Goal: Task Accomplishment & Management: Use online tool/utility

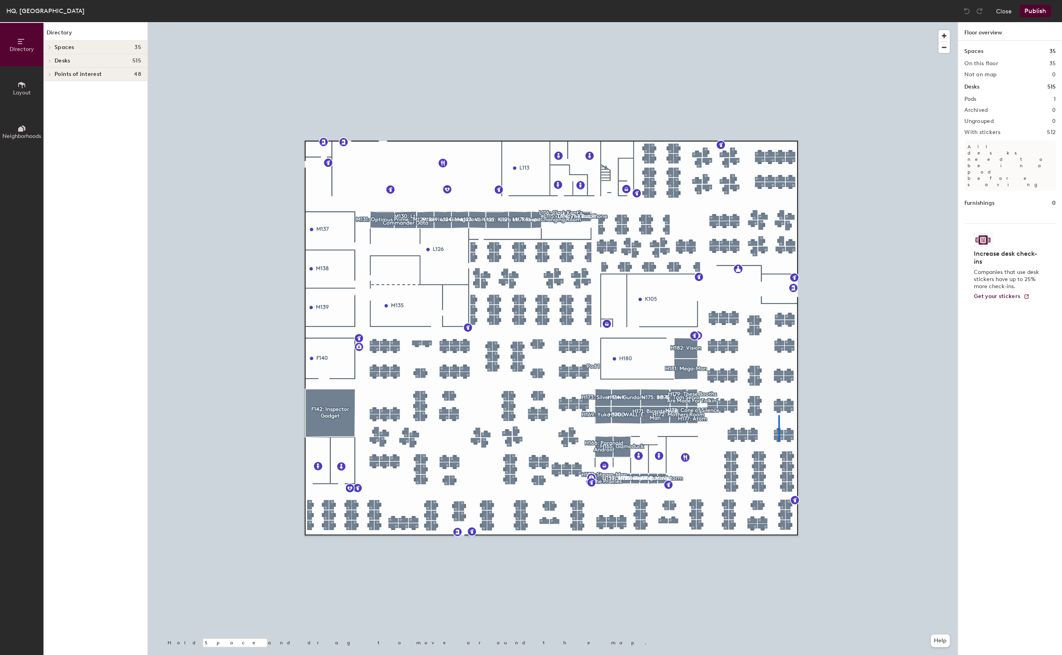
click at [779, 22] on div at bounding box center [553, 22] width 810 height 0
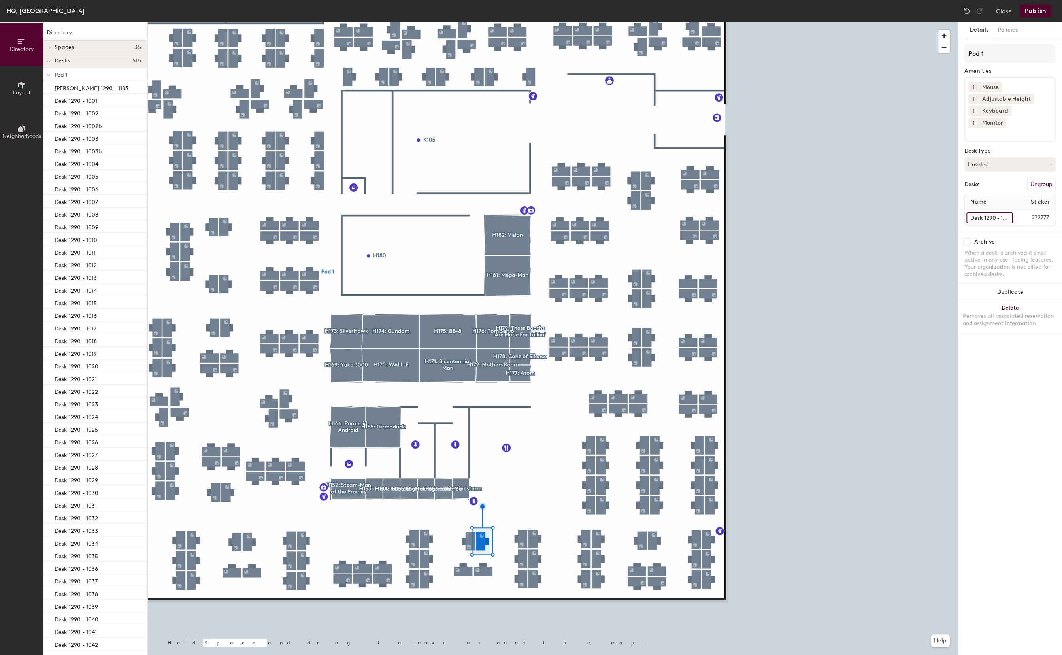
click at [989, 212] on input "Desk 1290 - 1109" at bounding box center [990, 217] width 46 height 11
click at [994, 212] on input "Desk 1290 - 1104" at bounding box center [989, 217] width 45 height 11
click at [996, 212] on input "Desk 1290 - 1104" at bounding box center [989, 217] width 45 height 11
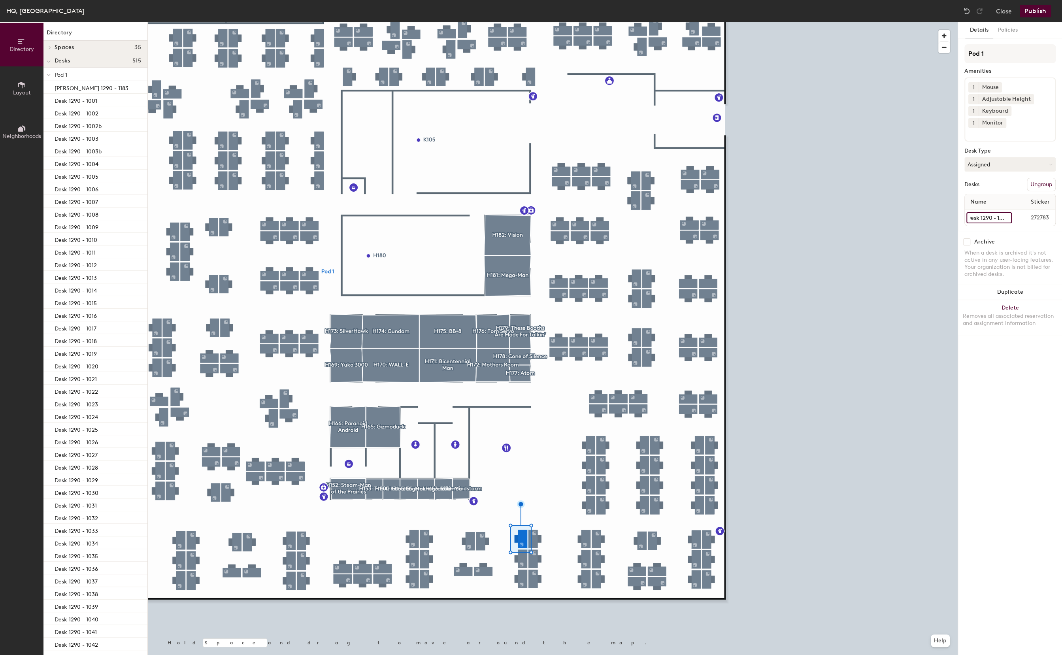
type input "Desk 1290 - 1106"
click at [1004, 493] on div "Details Policies Pod 1 Amenities 1 Mouse 1 Adjustable Height 1 Keyboard 1 Monit…" at bounding box center [1010, 338] width 104 height 633
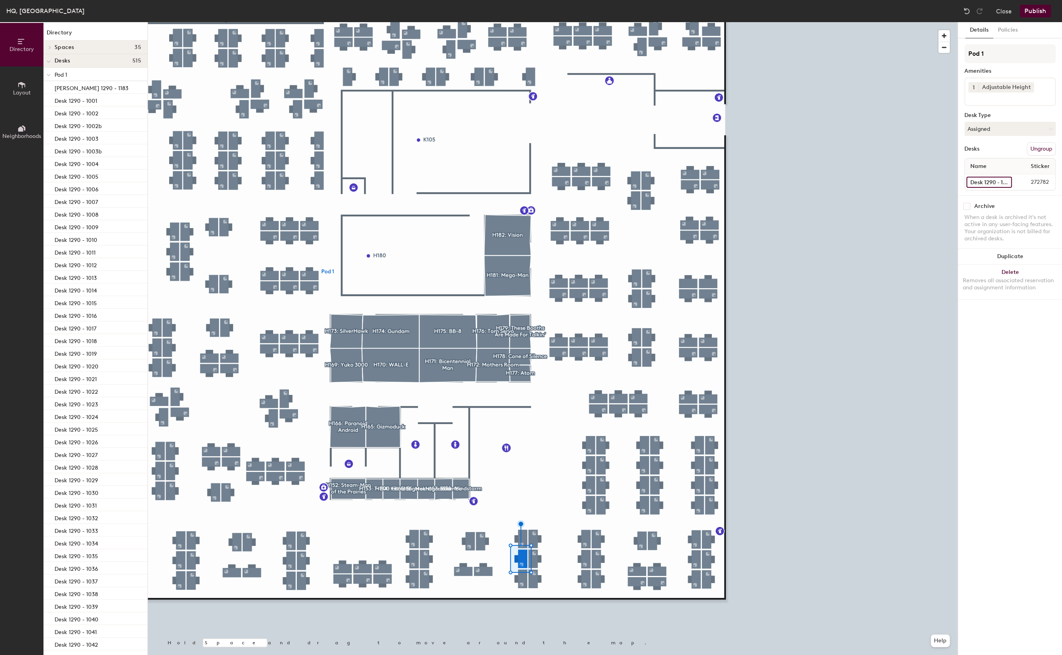
click at [999, 179] on input "Desk 1290 - 1103" at bounding box center [989, 182] width 45 height 11
click at [996, 182] on input "Desk 1290 - 1103" at bounding box center [989, 182] width 45 height 11
click at [997, 182] on input "Desk 1290 - 1103" at bounding box center [989, 182] width 45 height 11
type input "Desk 1290 - 1105"
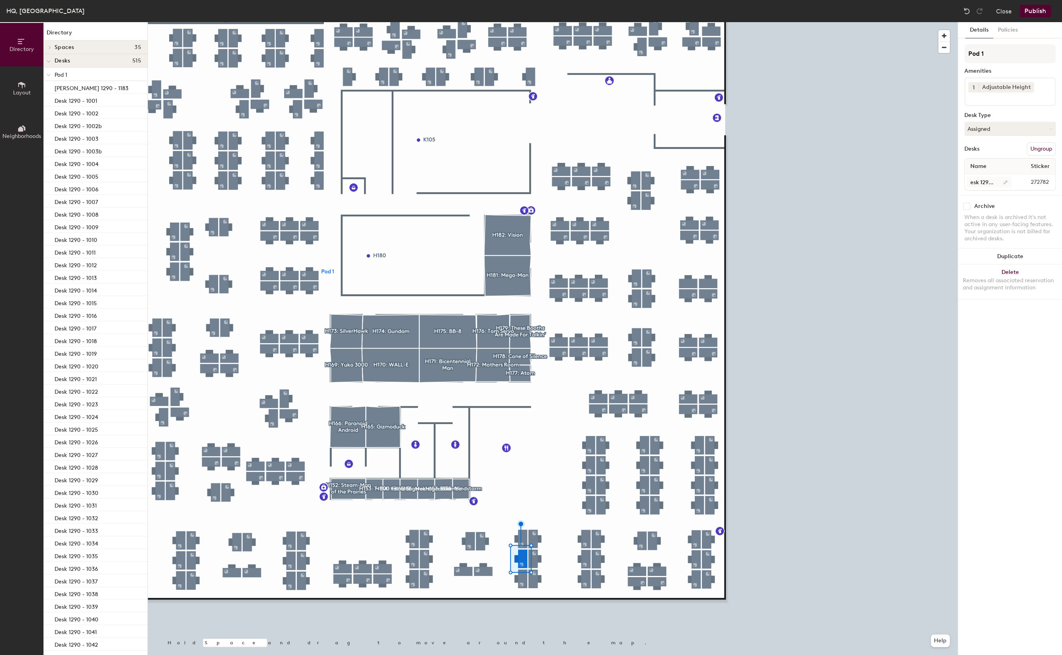
click at [522, 22] on div at bounding box center [553, 22] width 810 height 0
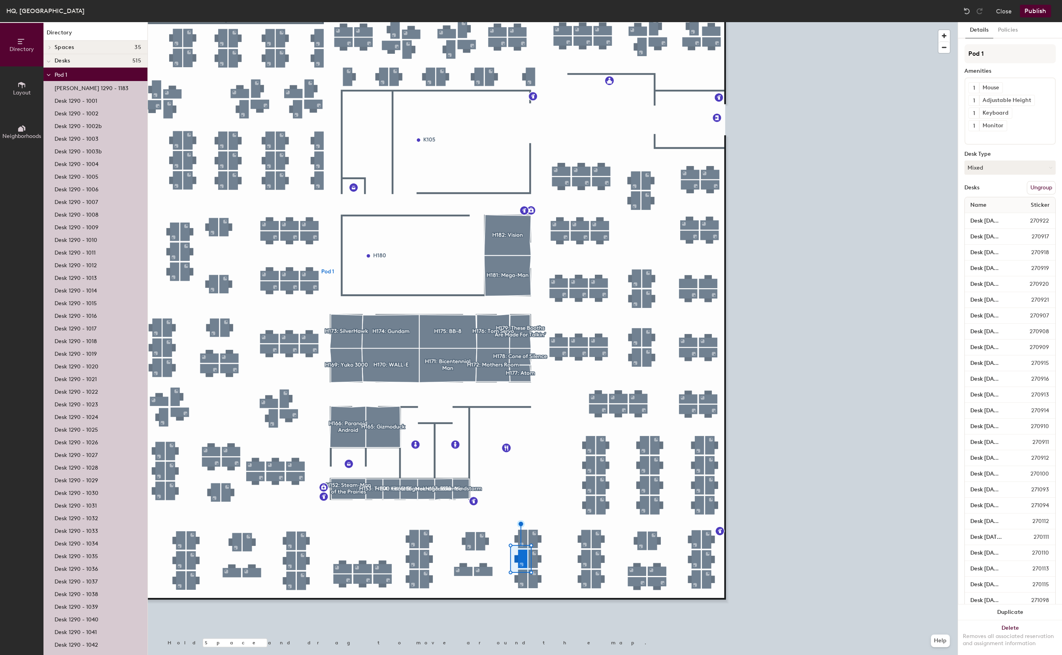
click at [523, 579] on div at bounding box center [523, 580] width 2 height 2
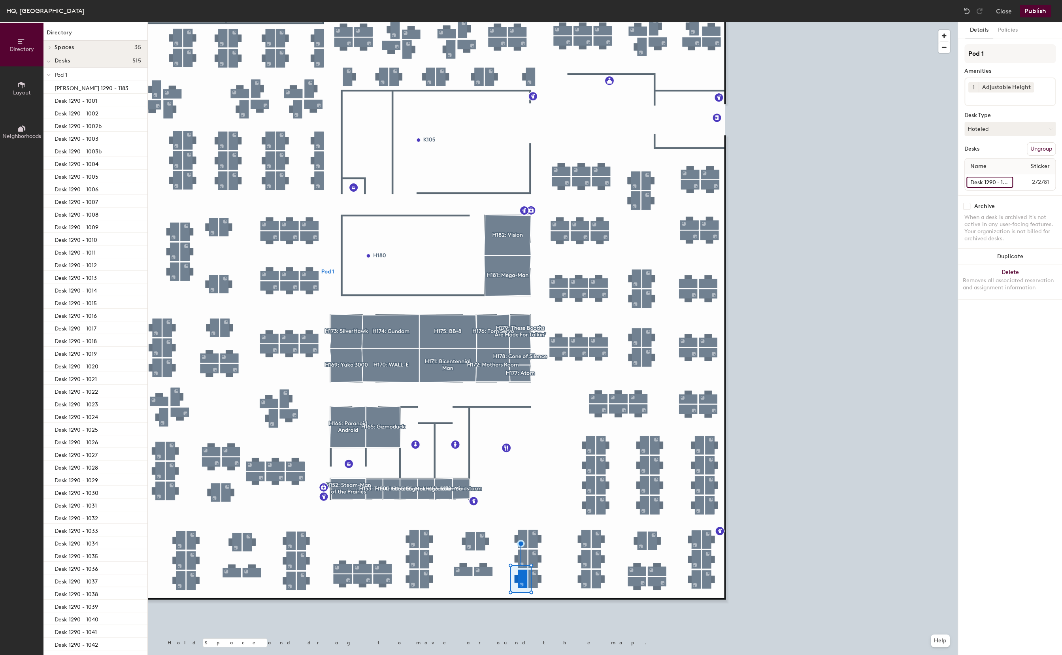
click at [991, 181] on input "Desk 1290 - 1102" at bounding box center [990, 182] width 47 height 11
click at [991, 182] on input "Desk 1290 - 1102" at bounding box center [990, 182] width 47 height 11
click at [979, 182] on input "Desk 1290 - 1102" at bounding box center [990, 182] width 47 height 11
click at [985, 183] on input "Desk 1290 - 1102" at bounding box center [990, 182] width 47 height 11
click at [994, 183] on input "Desk 1290 - 1102" at bounding box center [990, 182] width 47 height 11
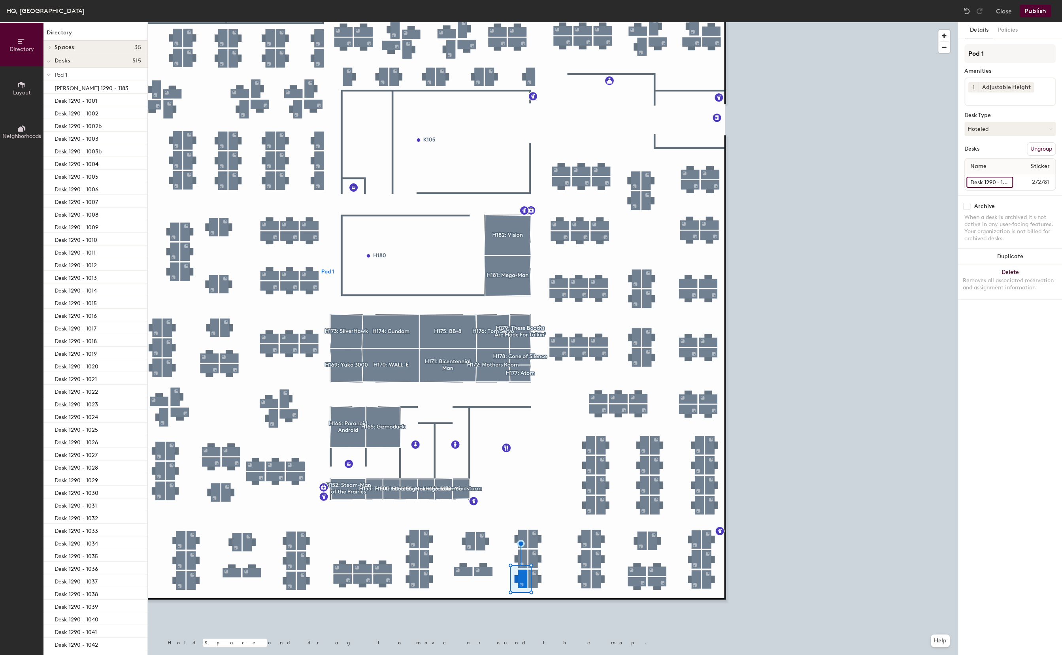
scroll to position [0, 3]
type input "Desk 1290 - 1104"
click at [986, 212] on input "Desk 1290 - 1101" at bounding box center [989, 217] width 45 height 11
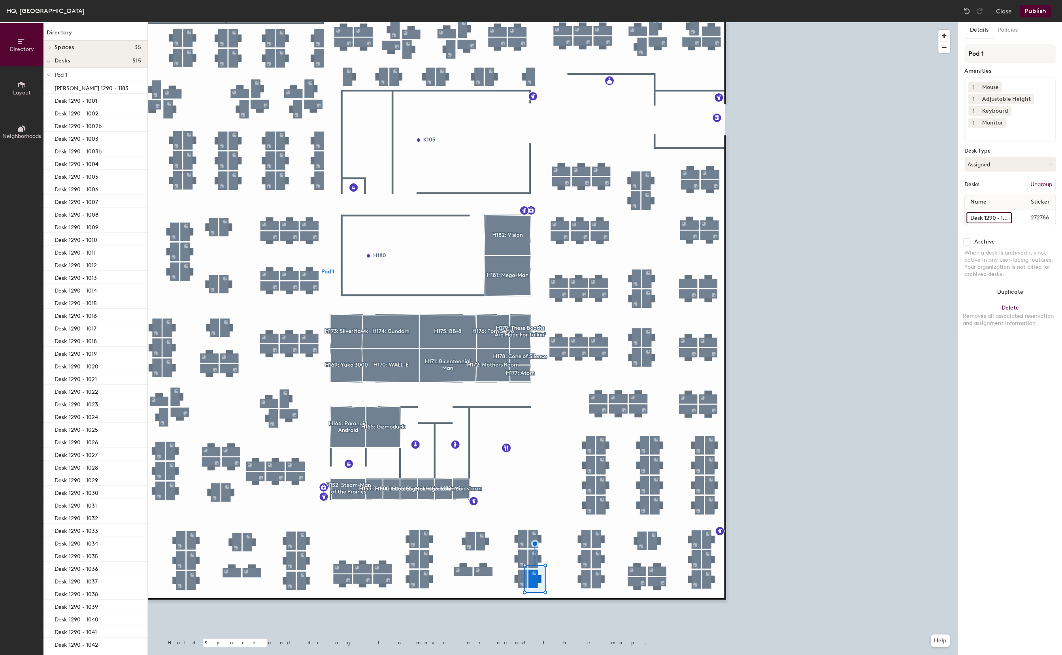
click at [986, 212] on input "Desk 1290 - 1101" at bounding box center [989, 217] width 45 height 11
click at [981, 212] on input "Desk 1290 - 1101" at bounding box center [989, 217] width 45 height 11
type input "Desk 1290 - 1103"
click at [531, 22] on div at bounding box center [553, 22] width 810 height 0
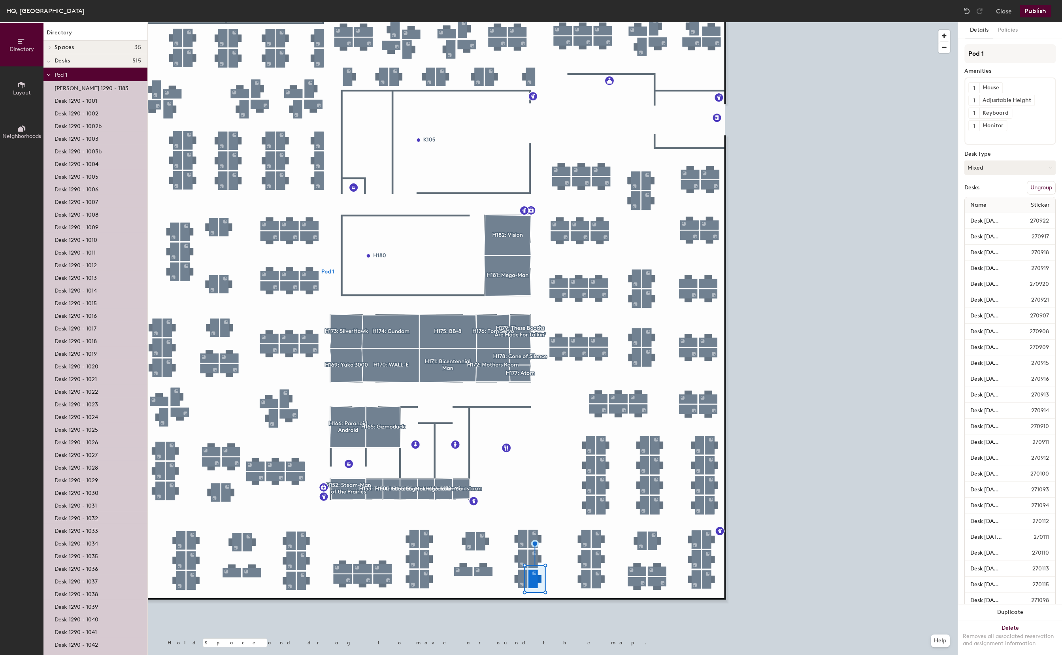
scroll to position [0, 0]
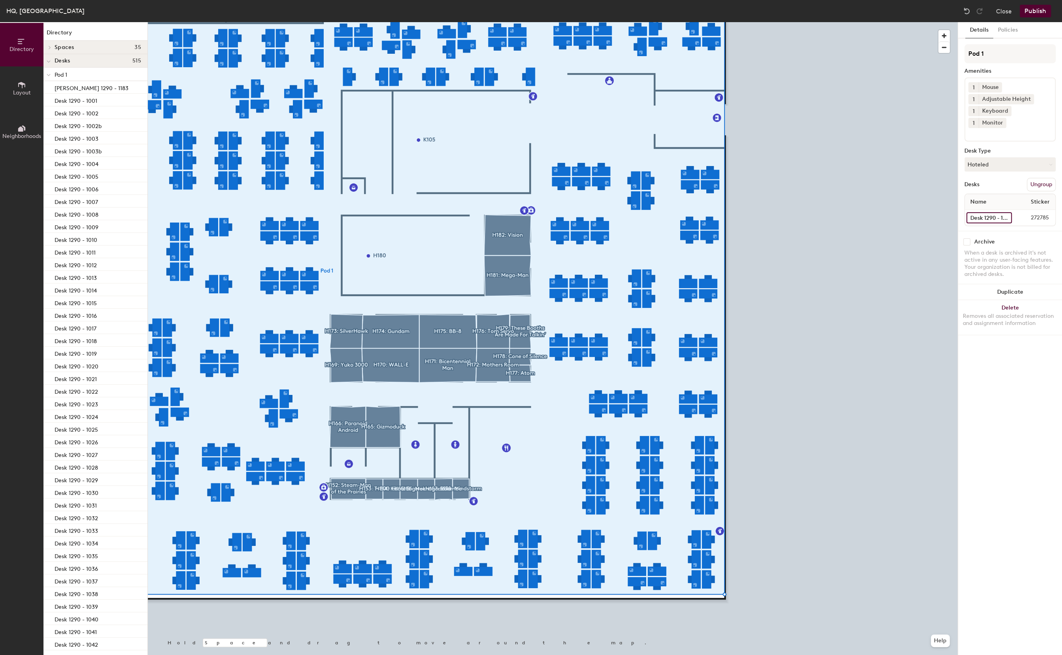
click at [993, 212] on input "Desk 1290 - 1100" at bounding box center [989, 217] width 45 height 11
click at [992, 212] on input "Desk 1290 - 1100" at bounding box center [989, 217] width 45 height 11
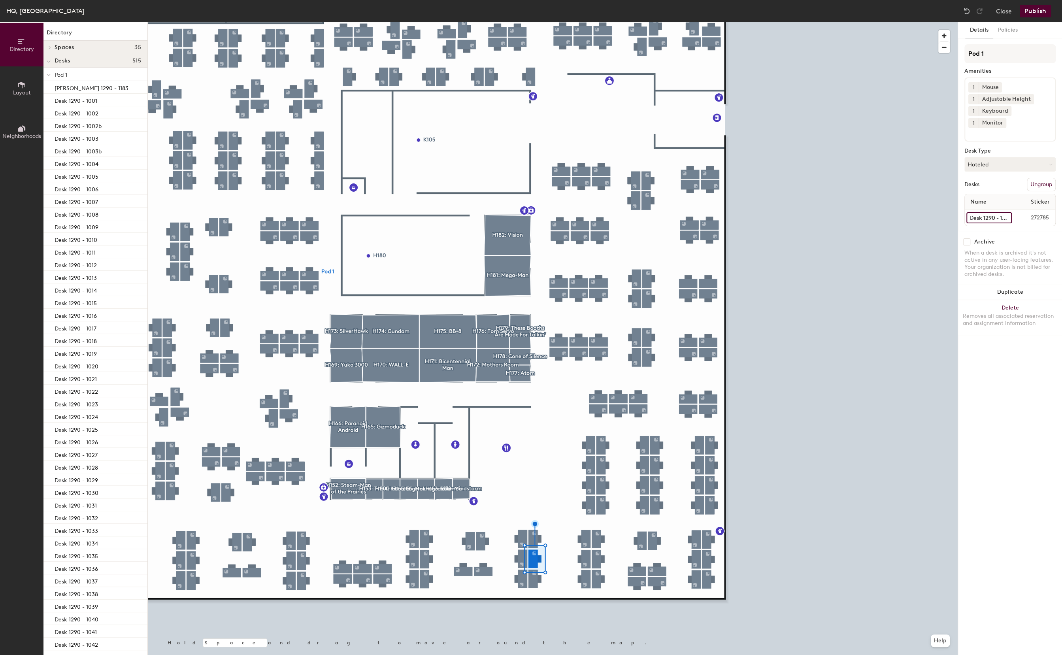
scroll to position [0, 4]
type input "Desk 1290 - 1102"
click at [532, 22] on div at bounding box center [553, 22] width 810 height 0
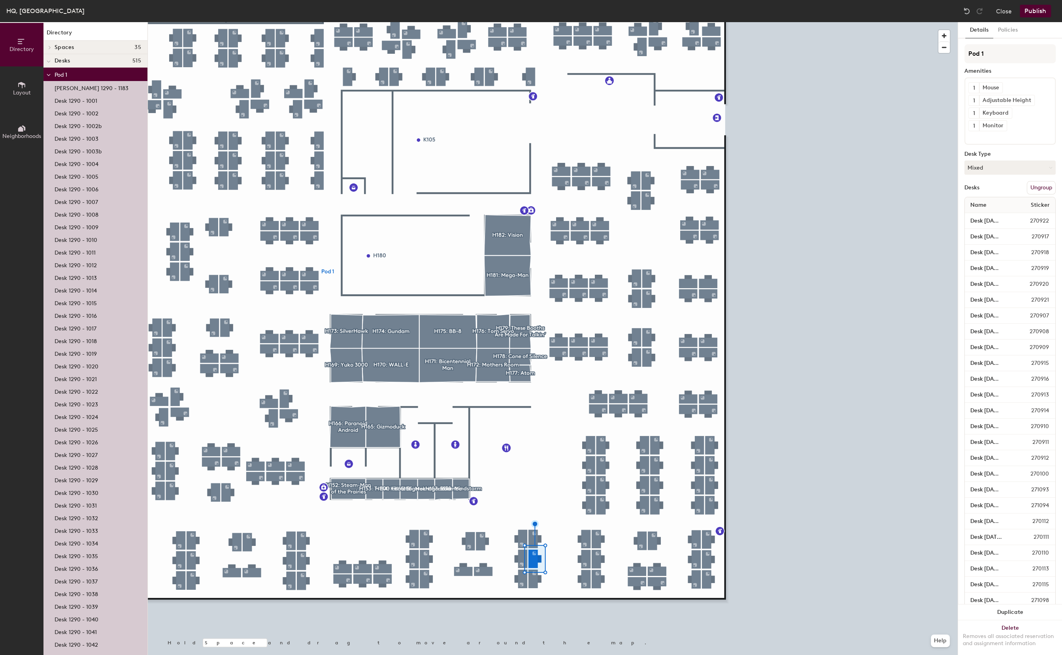
click at [532, 535] on div at bounding box center [533, 536] width 2 height 2
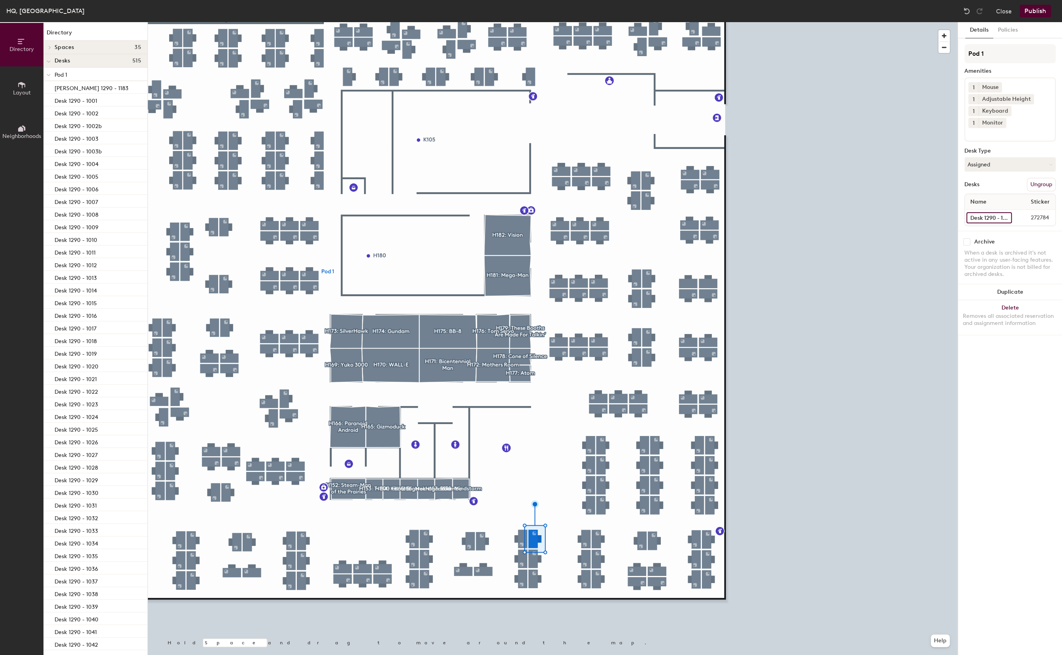
click at [989, 212] on input "Desk 1290 - 1099" at bounding box center [989, 217] width 45 height 11
type input "Desk 1290 - 1101"
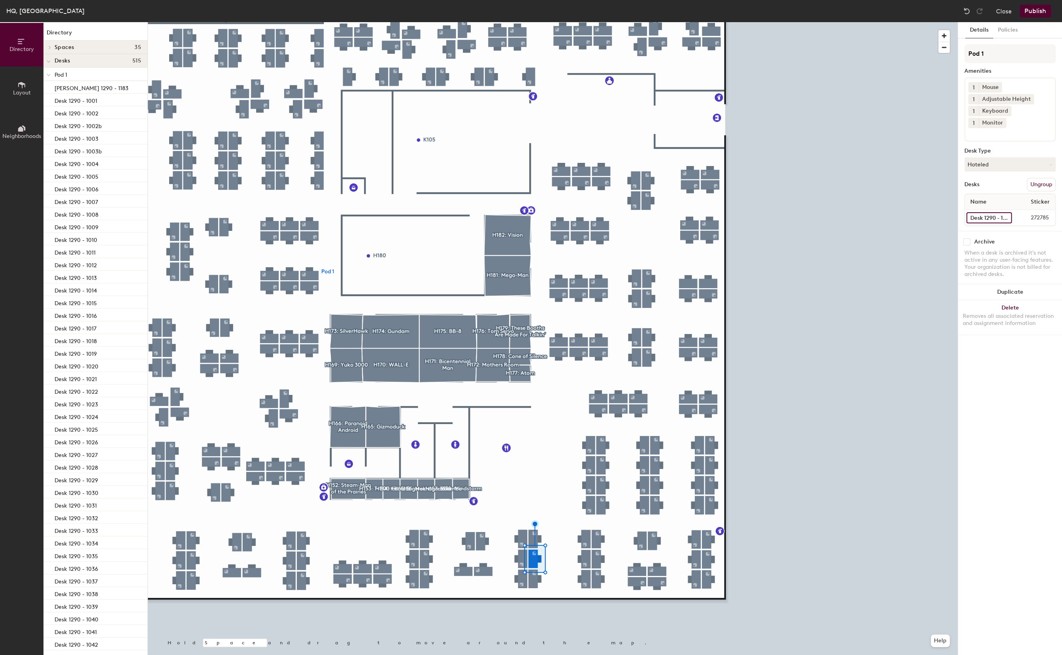
click at [981, 212] on input "Desk 1290 - 1102" at bounding box center [989, 217] width 45 height 11
click at [1047, 11] on button "Publish" at bounding box center [1035, 11] width 31 height 13
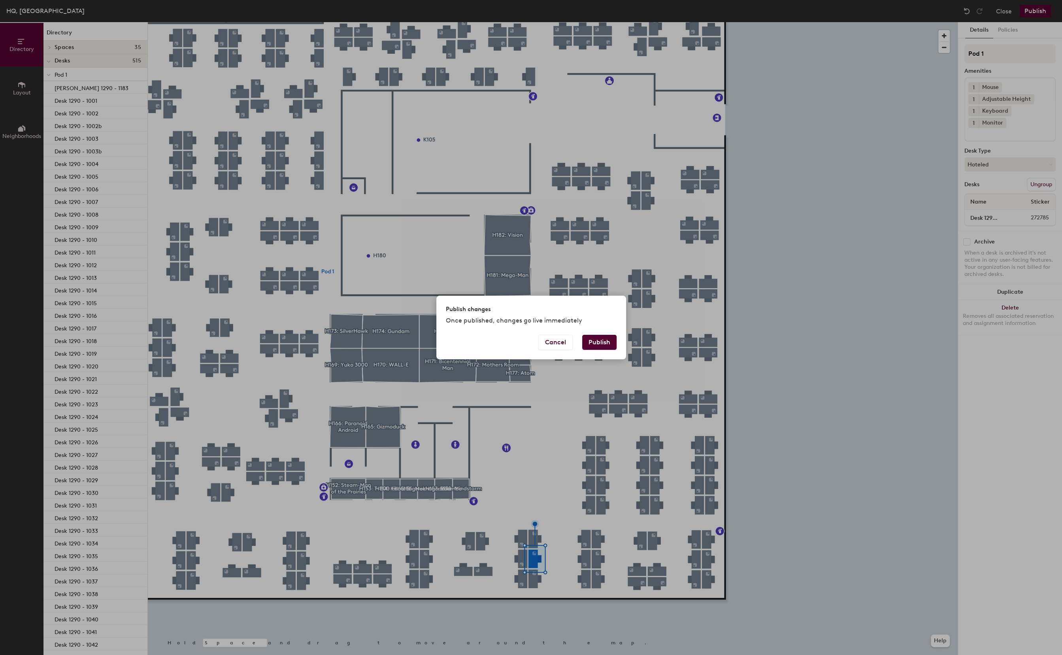
click at [1045, 11] on div "Publish changes Once published, changes go live immediately Cancel Publish" at bounding box center [531, 327] width 1062 height 655
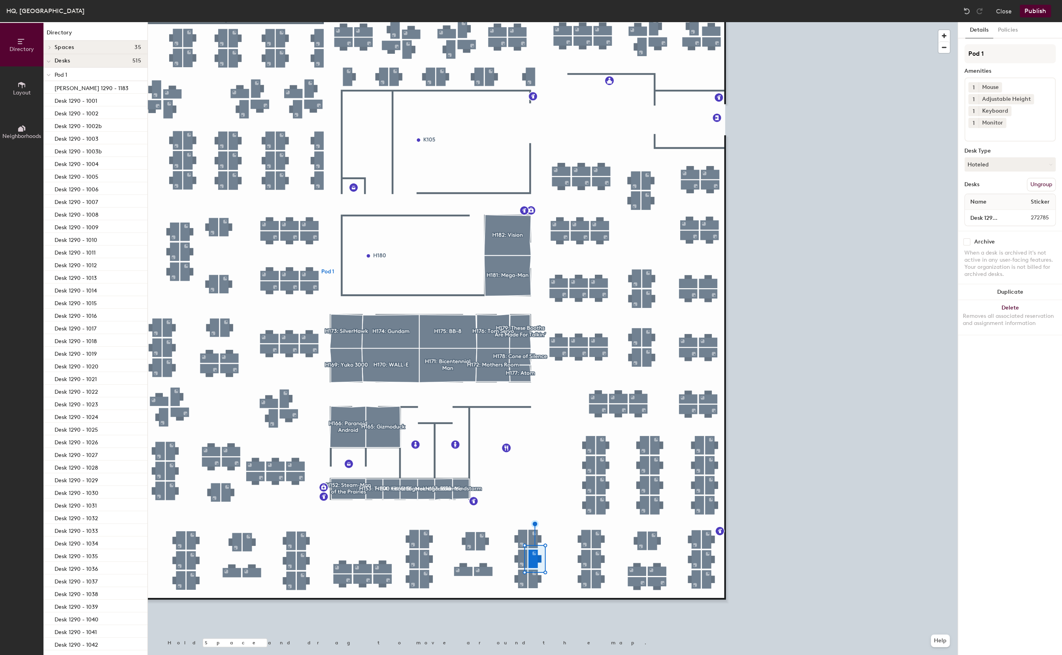
click at [1028, 11] on button "Publish" at bounding box center [1035, 11] width 31 height 13
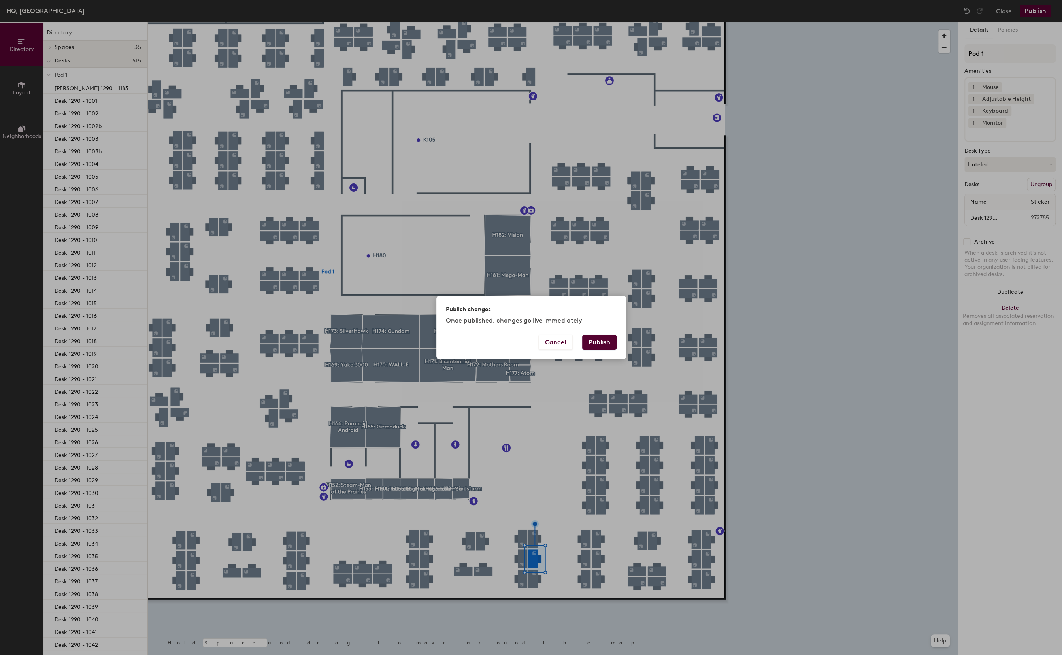
click at [596, 344] on button "Publish" at bounding box center [599, 342] width 34 height 15
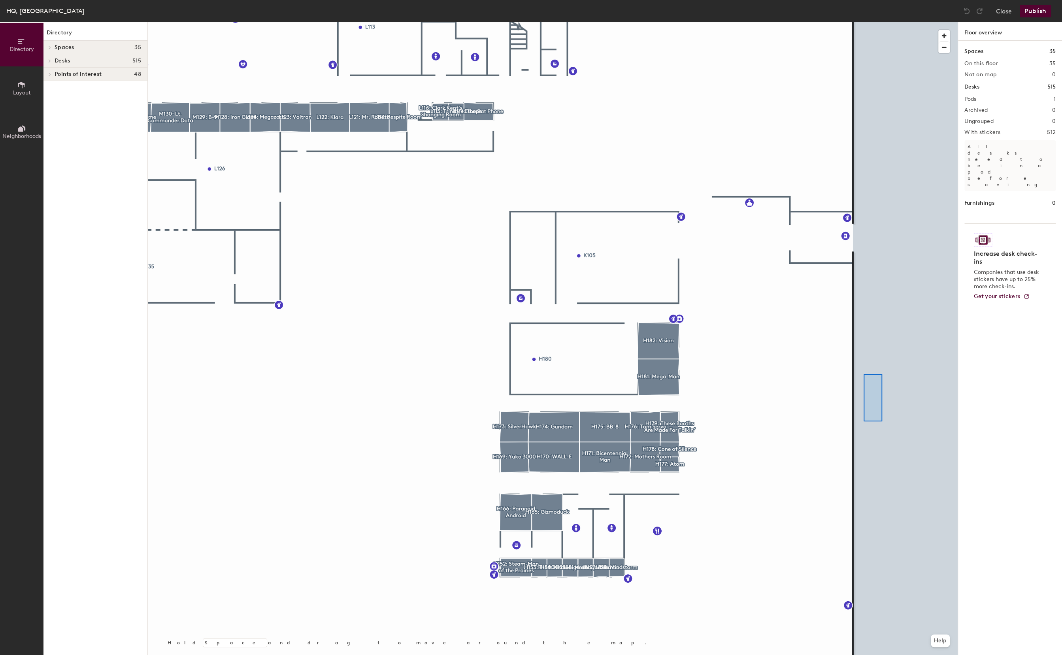
click at [864, 22] on div at bounding box center [553, 22] width 810 height 0
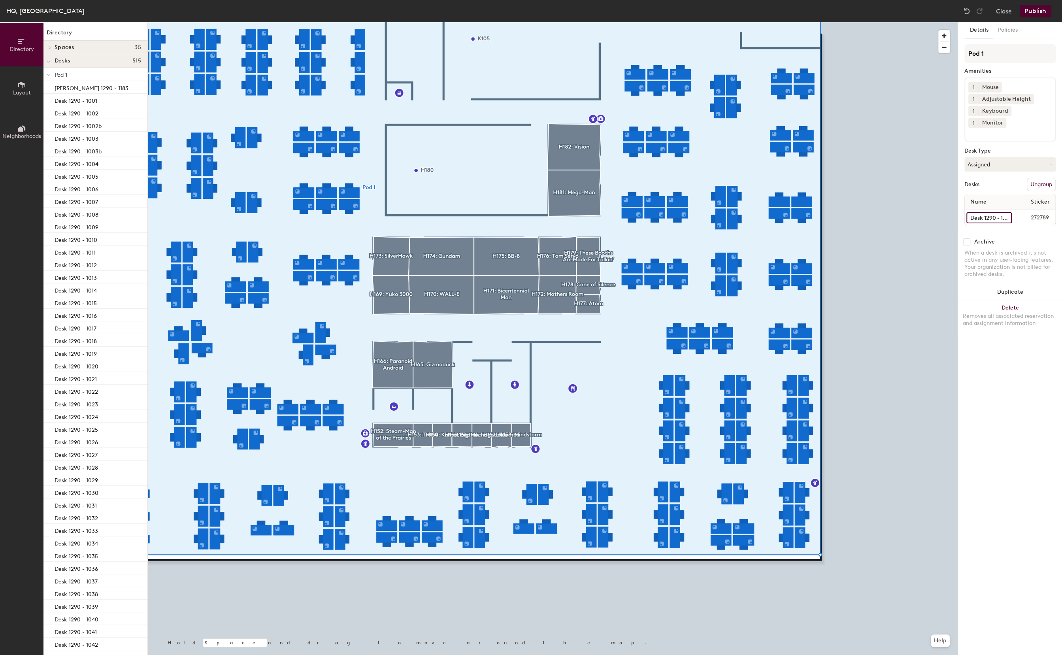
click at [987, 212] on input "Desk 1290 - 1098" at bounding box center [989, 217] width 45 height 11
click at [988, 212] on input "Desk 1290 - 1098" at bounding box center [989, 217] width 45 height 11
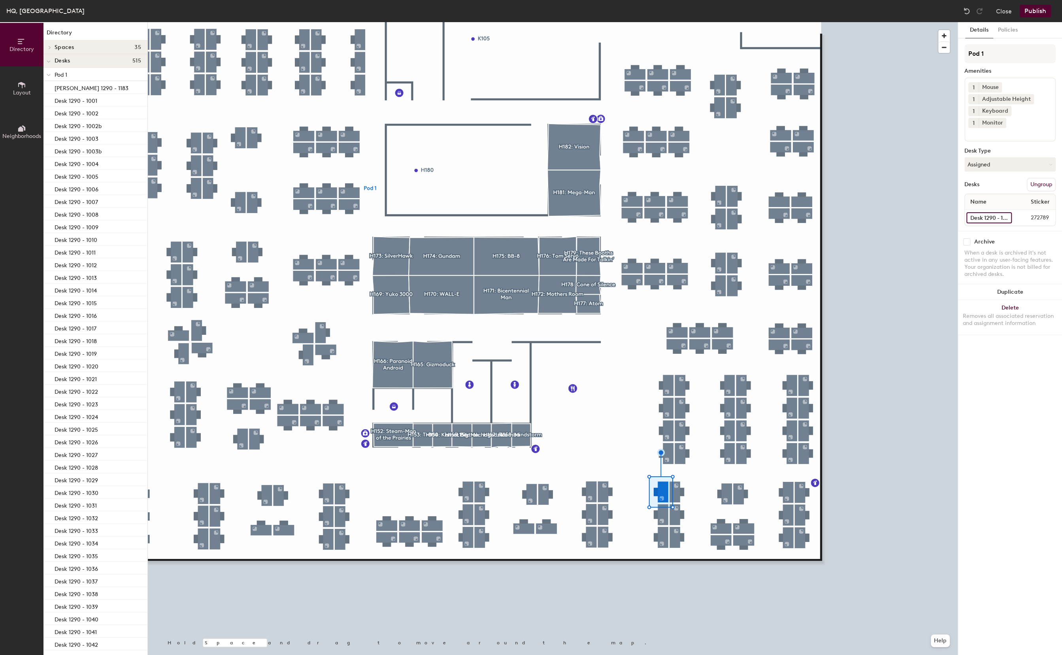
scroll to position [0, 6]
click at [1008, 212] on input "Desk 1290 - 1098" at bounding box center [989, 217] width 45 height 11
type input "Desk 1290 - 1100"
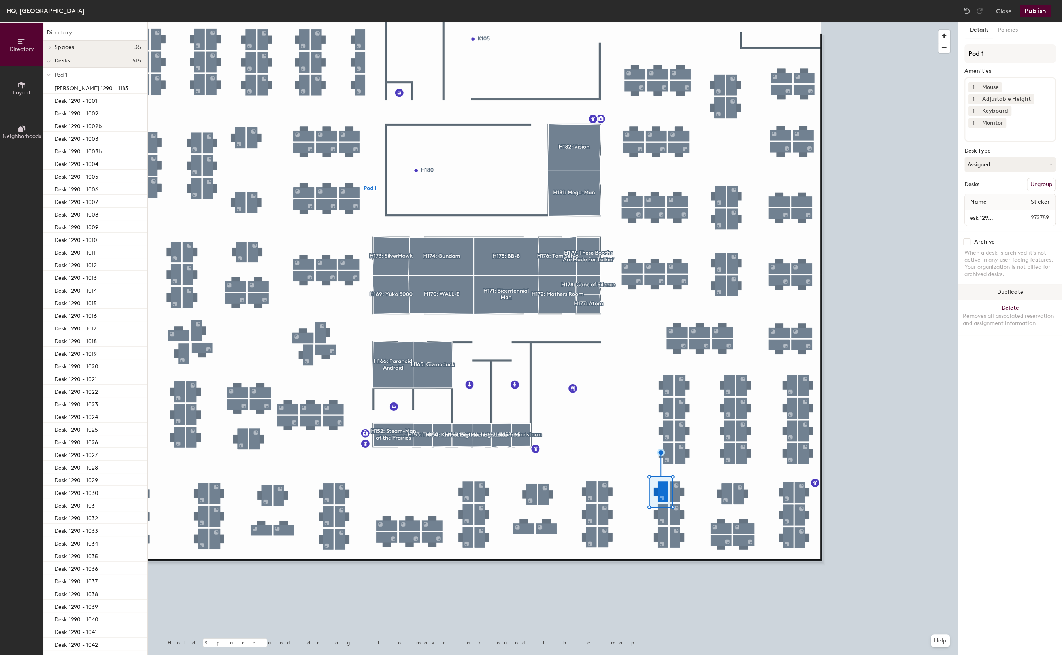
scroll to position [0, 0]
click at [986, 212] on input "Desk 1290 - 1097" at bounding box center [989, 217] width 45 height 11
click at [987, 212] on input "Desk 1290 - 1097" at bounding box center [989, 217] width 45 height 11
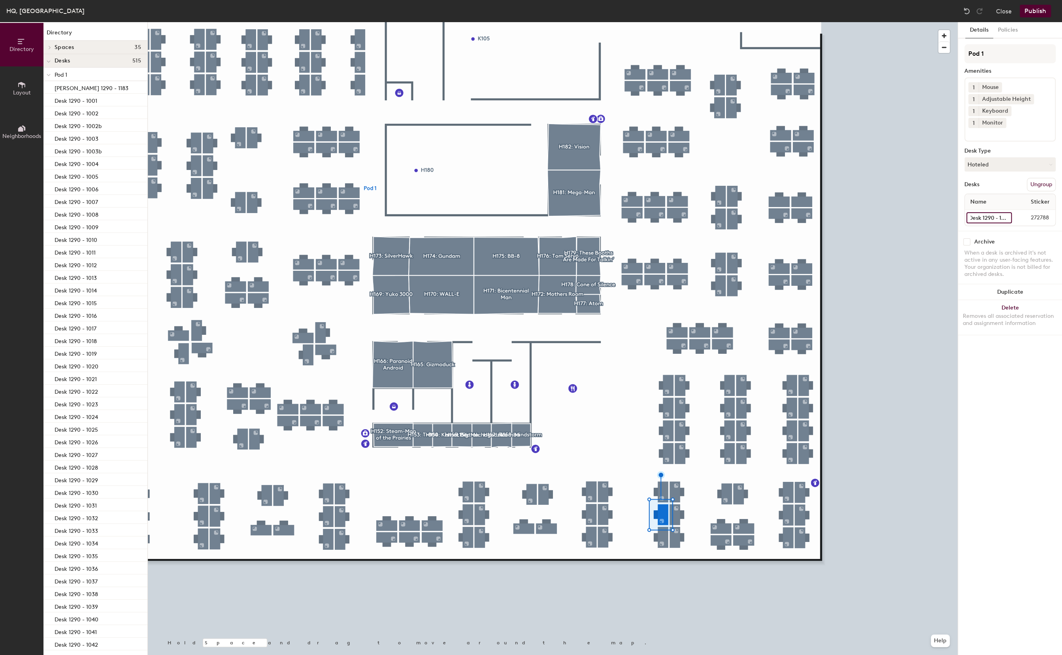
scroll to position [0, 2]
type input "Desk 1290 - 1099"
click at [992, 212] on input "Desk 1290 - 1096" at bounding box center [990, 217] width 46 height 11
click at [989, 212] on input "Desk 1290 - 1096" at bounding box center [990, 217] width 46 height 11
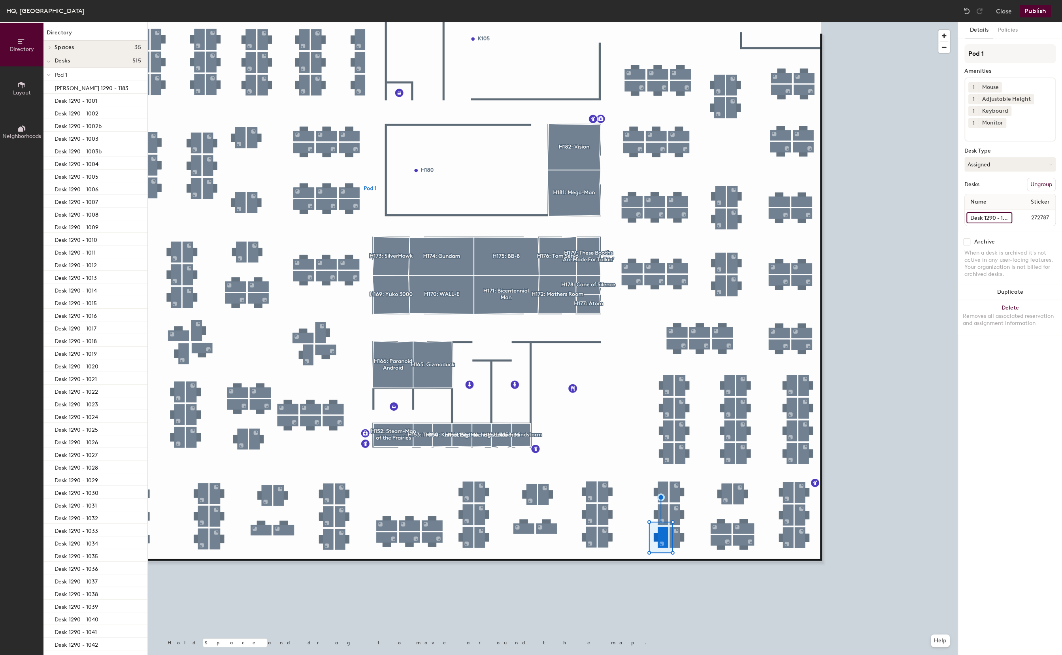
click at [986, 212] on input "Desk 1290 - 1096" at bounding box center [990, 217] width 46 height 11
click at [987, 212] on input "Desk 1290 - 1096" at bounding box center [990, 217] width 46 height 11
type input "Desk 1290 - 1098"
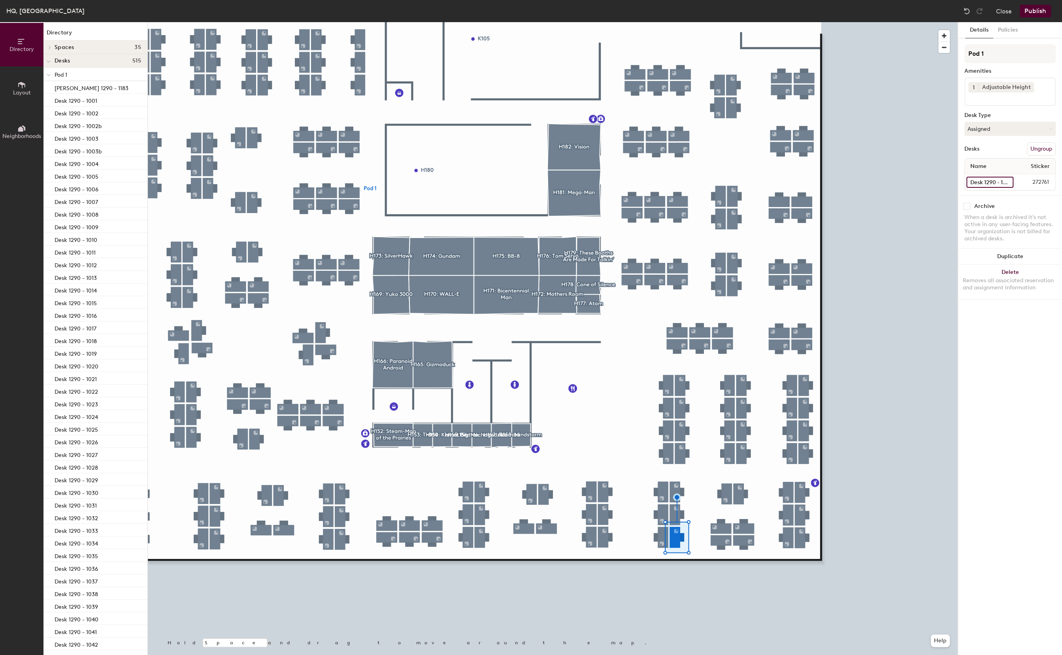
click at [992, 182] on input "Desk 1290 - 1095" at bounding box center [990, 182] width 47 height 11
click at [989, 182] on input "Desk 1290 - 1095" at bounding box center [990, 182] width 47 height 11
type input "Desk 1290 - 1097"
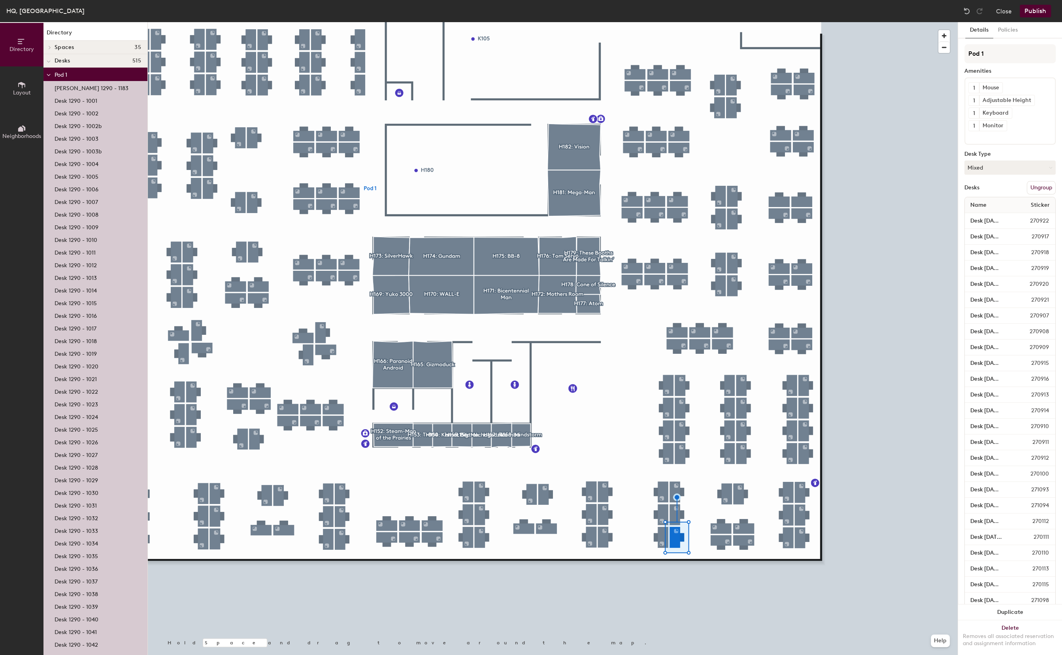
scroll to position [0, 0]
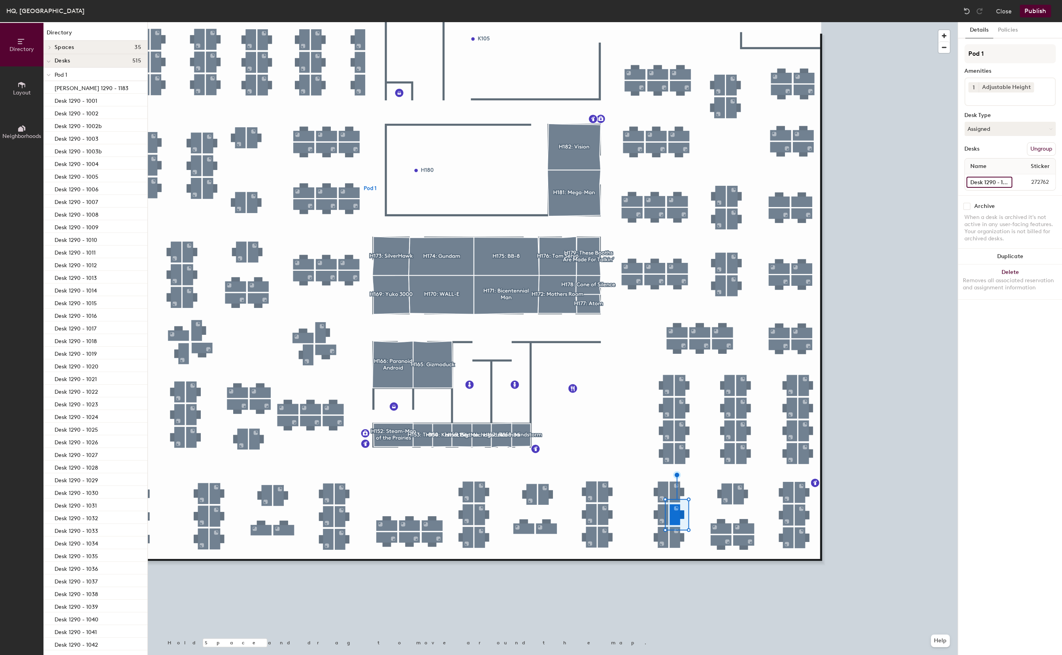
click at [974, 184] on input "Desk 1290 - 1094" at bounding box center [990, 182] width 46 height 11
click at [974, 183] on input "Desk 1290 - 1094" at bounding box center [990, 182] width 46 height 11
type input "Desk 1290 - 1096"
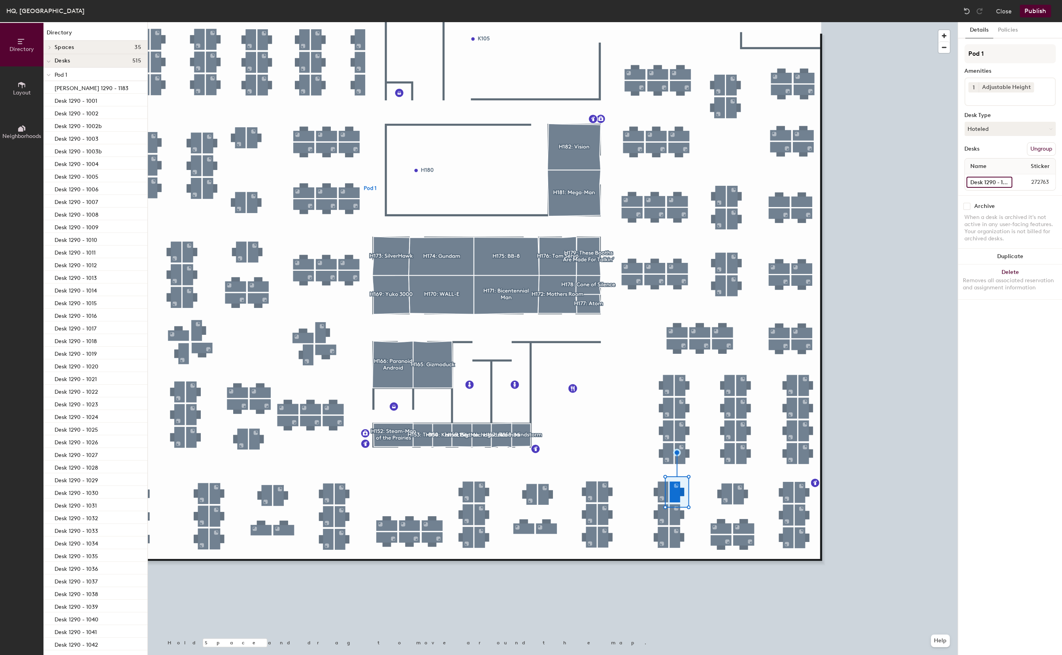
click at [989, 183] on input "Desk 1290 - 1093" at bounding box center [990, 182] width 46 height 11
click at [987, 182] on input "Desk 1290 - 1093" at bounding box center [990, 182] width 46 height 11
type input "Desk 1290 - 1095"
click at [674, 22] on div at bounding box center [553, 22] width 810 height 0
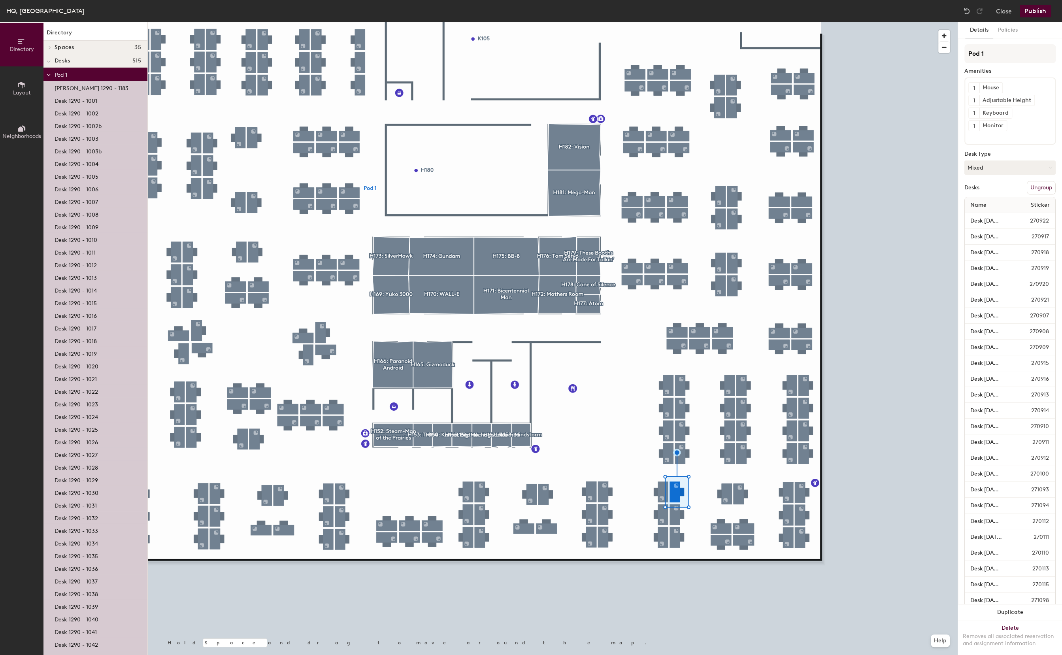
scroll to position [0, 0]
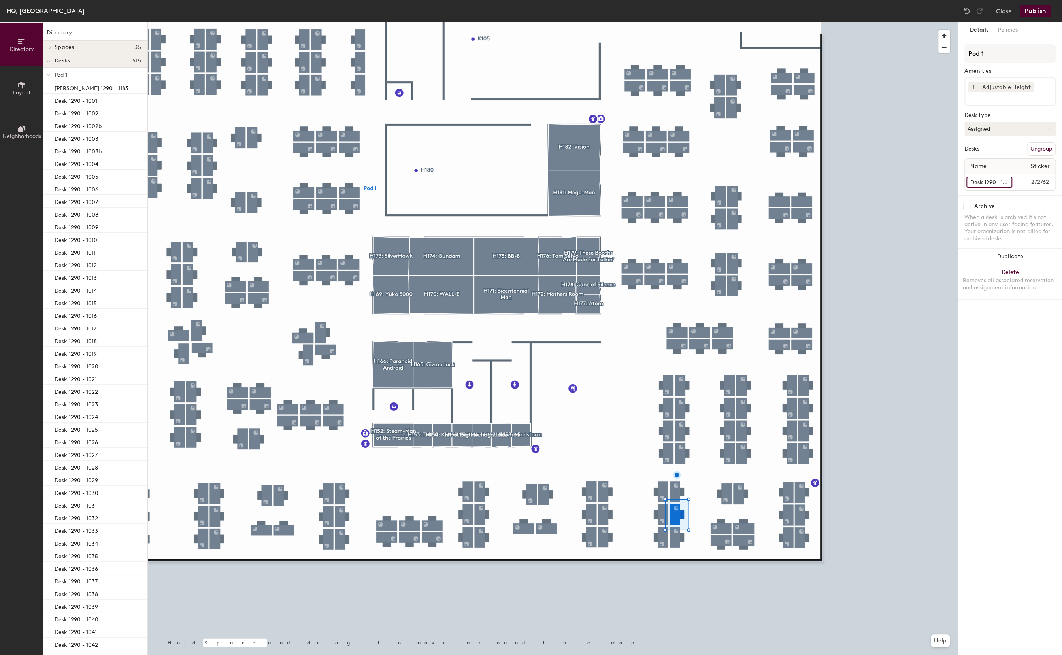
click at [983, 177] on input "Desk 1290 - 1096" at bounding box center [990, 182] width 46 height 11
click at [724, 22] on div at bounding box center [553, 22] width 810 height 0
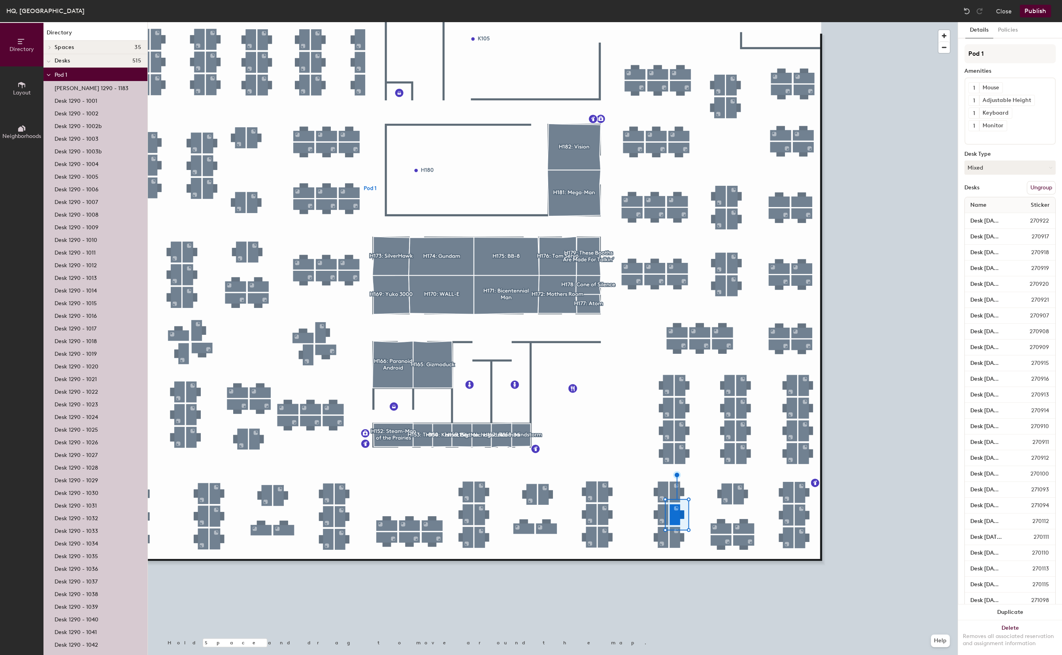
scroll to position [0, 0]
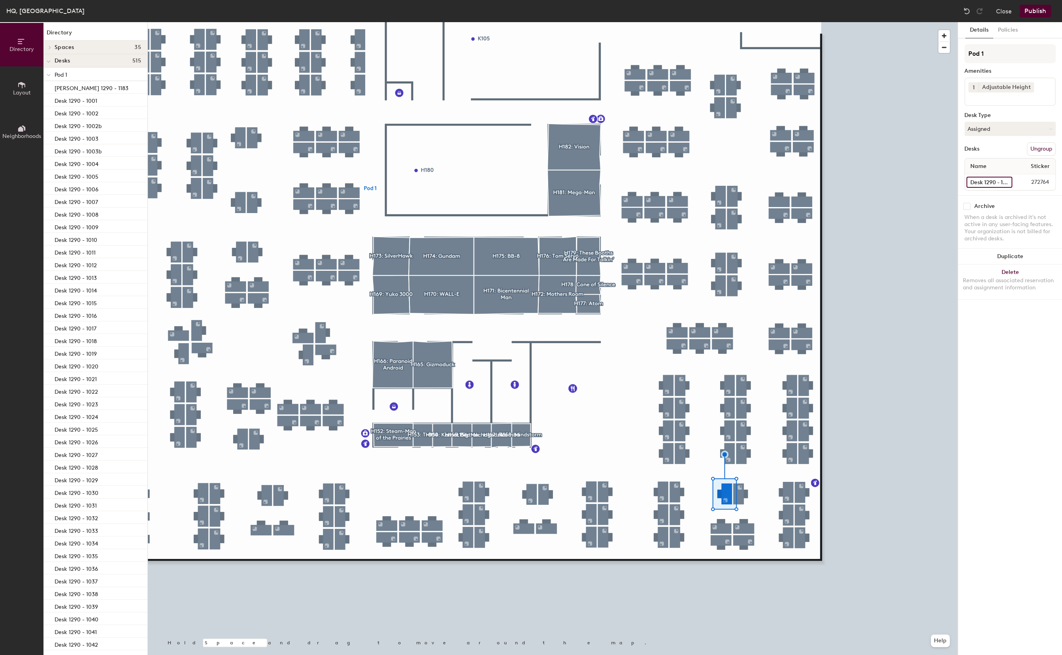
click at [984, 178] on input "Desk 1290 - 1092" at bounding box center [990, 182] width 46 height 11
click at [985, 181] on input "Desk 1290 - 1092" at bounding box center [990, 182] width 46 height 11
click at [985, 182] on input "Desk 1290 - 1092" at bounding box center [990, 182] width 46 height 11
type input "Desk 1290 - 1094"
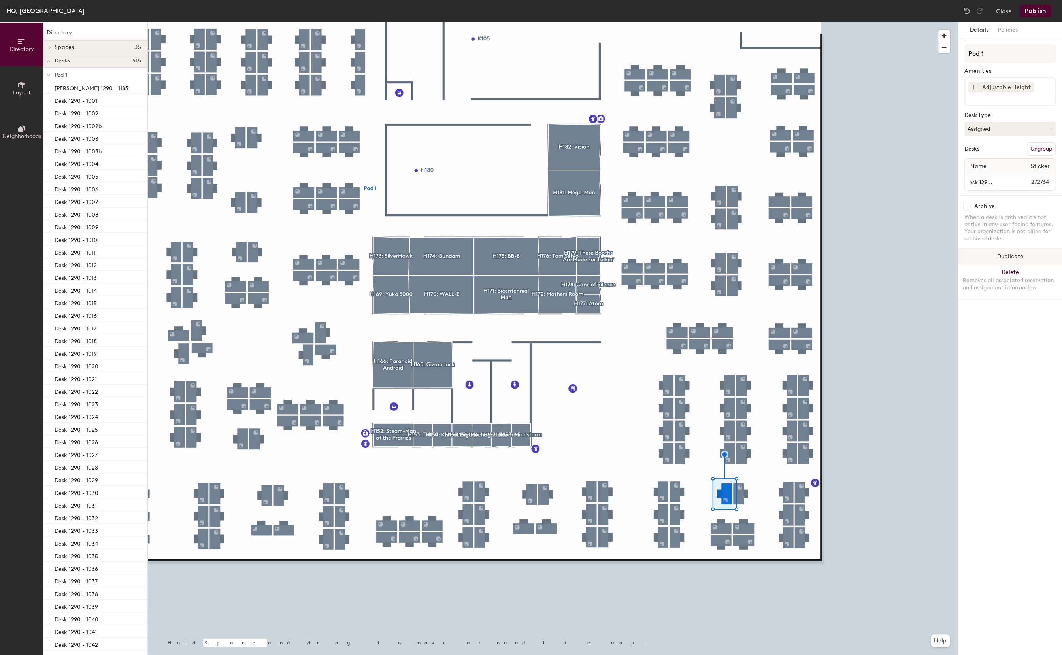
click at [743, 22] on div at bounding box center [553, 22] width 810 height 0
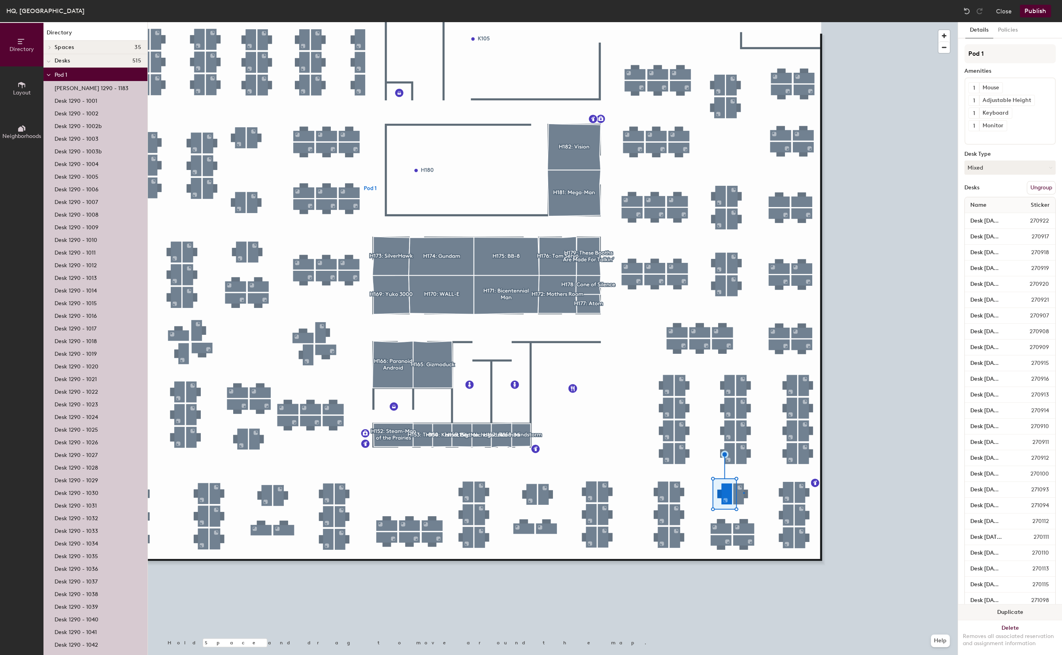
click at [743, 493] on div at bounding box center [744, 493] width 2 height 2
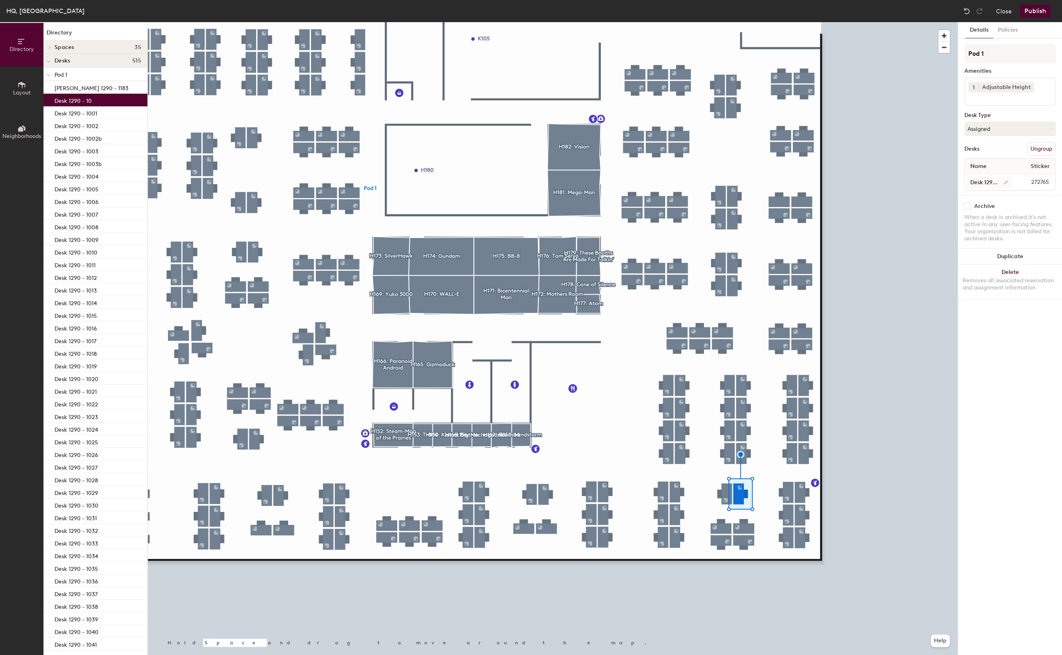
scroll to position [0, 5]
type input "Desk 1290 - 1093"
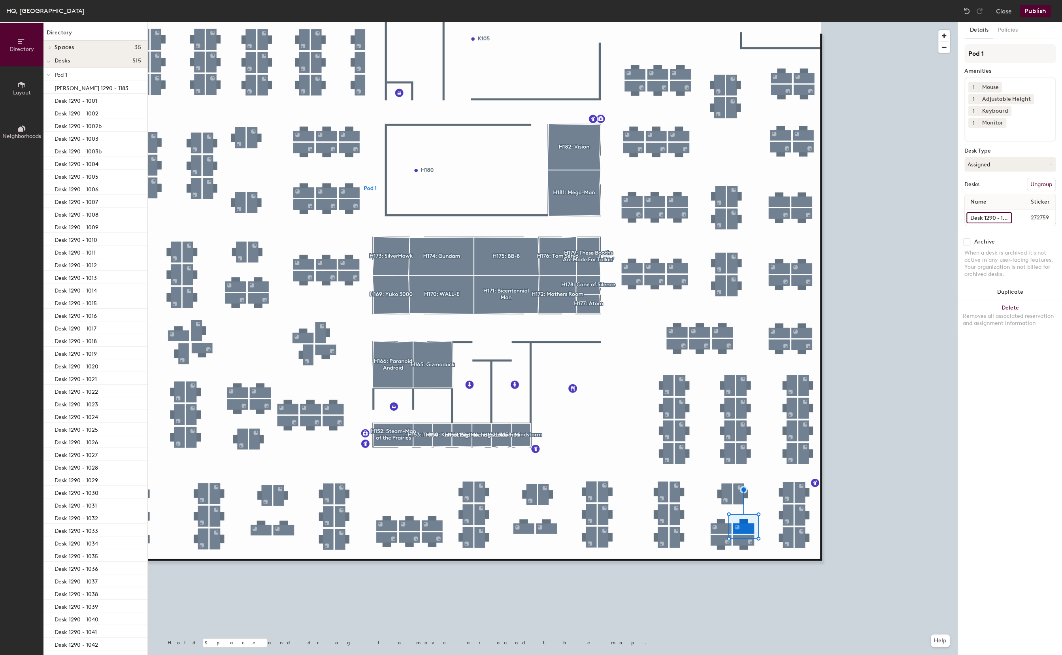
click at [976, 212] on input "Desk 1290 - 1088" at bounding box center [989, 217] width 45 height 11
click at [973, 212] on input "Desk 1290 - 1088" at bounding box center [989, 217] width 45 height 11
type input "Desk 1290 - 1092"
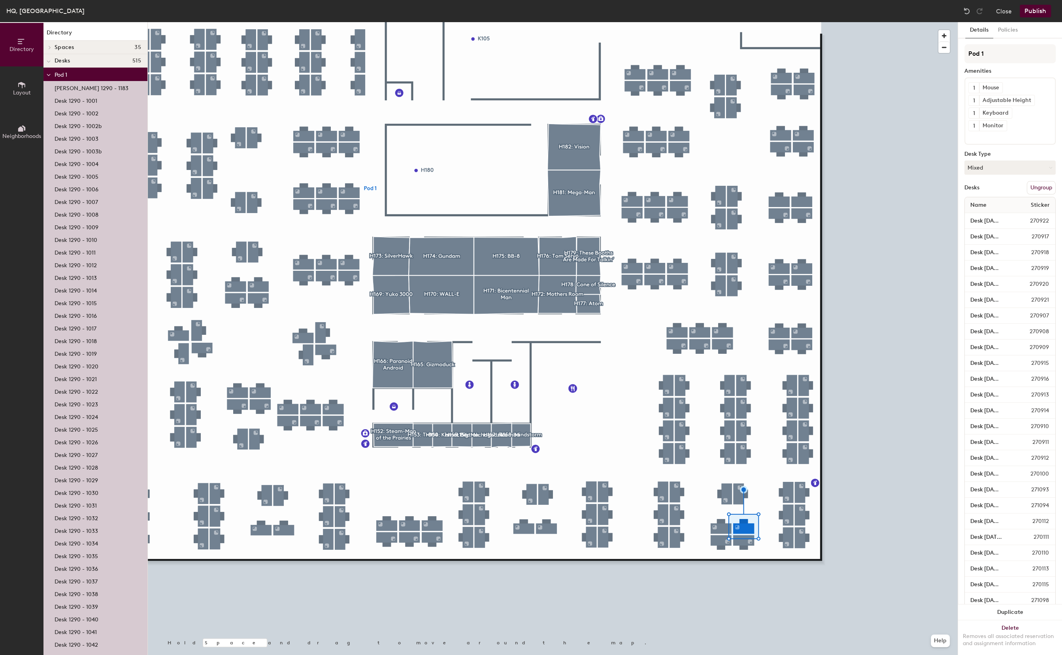
scroll to position [0, 0]
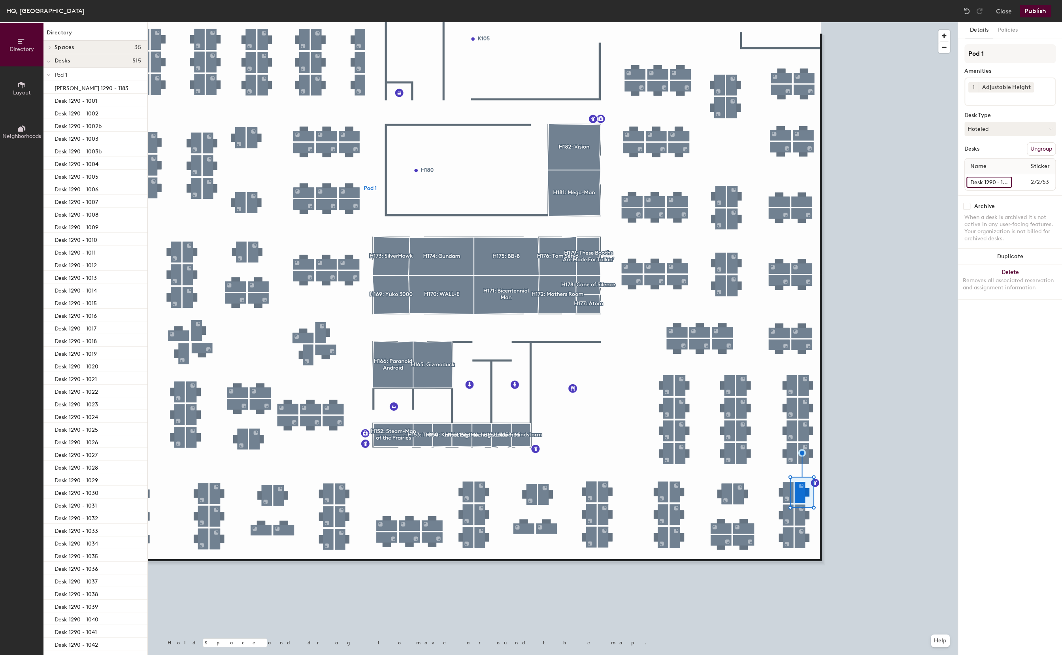
click at [978, 184] on input "Desk 1290 - 1083" at bounding box center [989, 182] width 45 height 11
click at [977, 182] on input "Desk 1290 - 1083" at bounding box center [989, 182] width 45 height 11
click at [980, 180] on input "Desk 1290 - 1084" at bounding box center [989, 182] width 45 height 11
click at [980, 181] on input "Desk 1290 - 1084" at bounding box center [989, 182] width 45 height 11
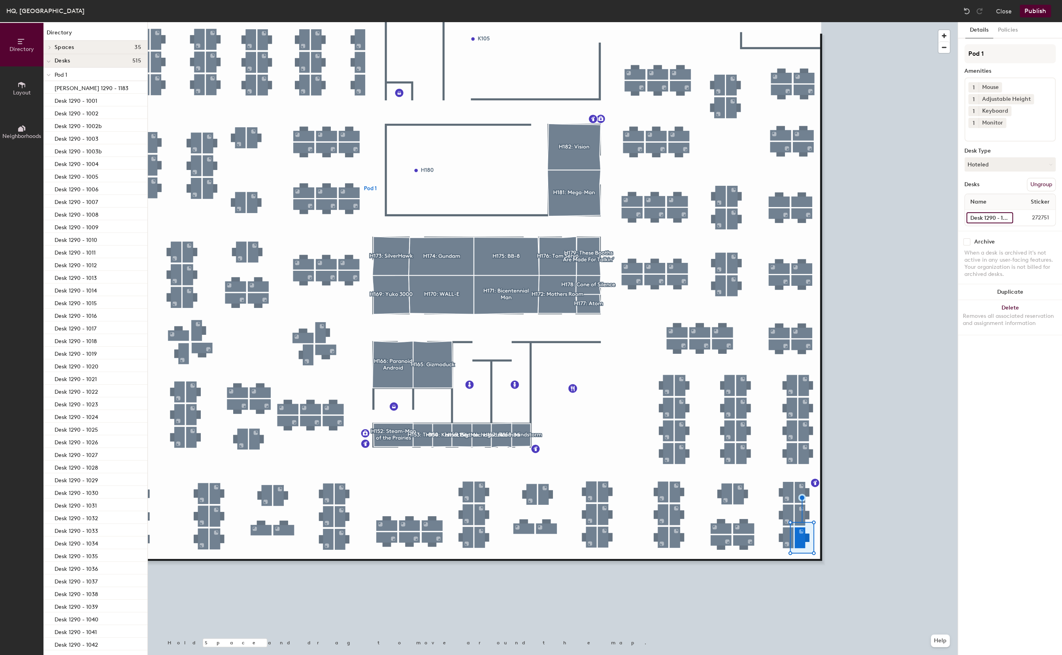
click at [978, 212] on input "Desk 1290 - 1085" at bounding box center [990, 217] width 47 height 11
click at [977, 212] on input "Desk 1290 - 1085" at bounding box center [990, 217] width 47 height 11
click at [784, 22] on div at bounding box center [553, 22] width 810 height 0
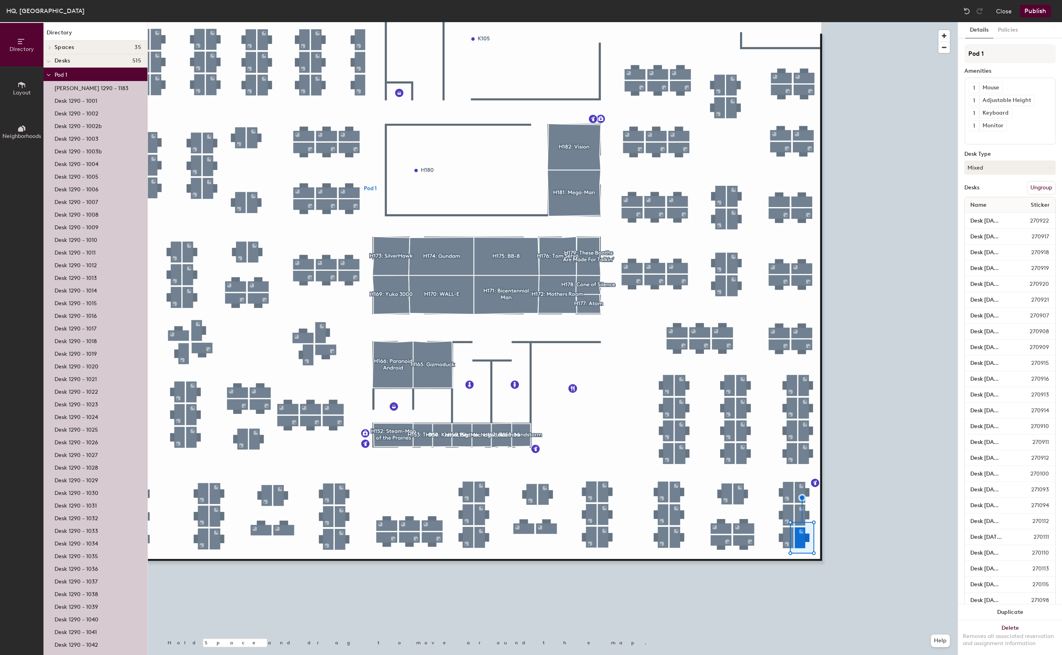
scroll to position [0, 0]
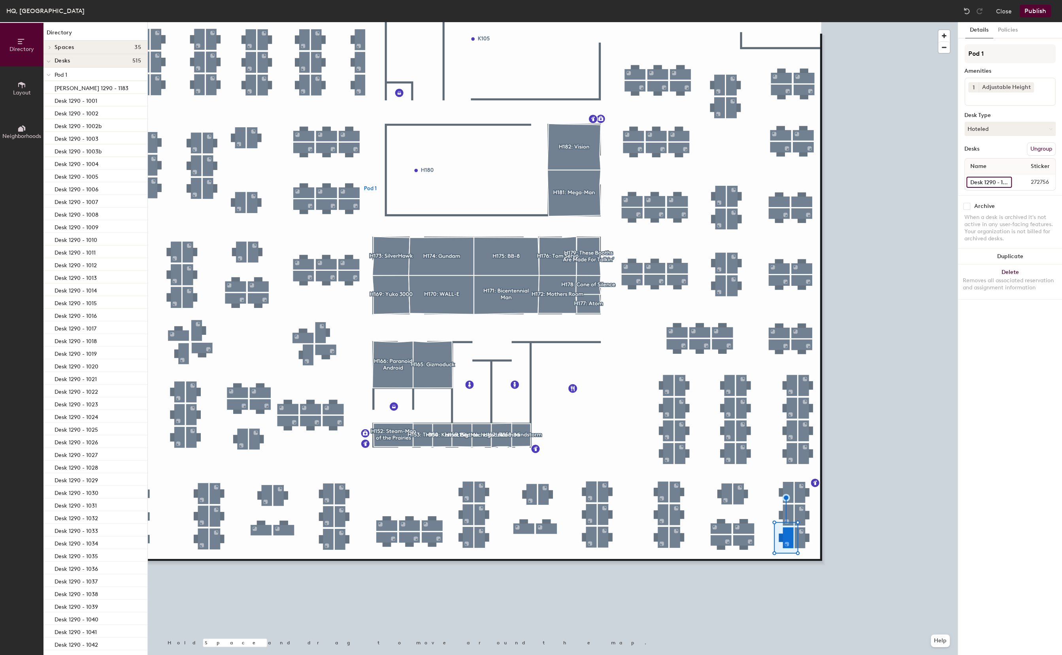
click at [977, 185] on input "Desk 1290 - 1084" at bounding box center [989, 182] width 45 height 11
click at [979, 180] on input "Desk 1290 - 1084" at bounding box center [989, 182] width 45 height 11
type input "Desk 1290 - 1086"
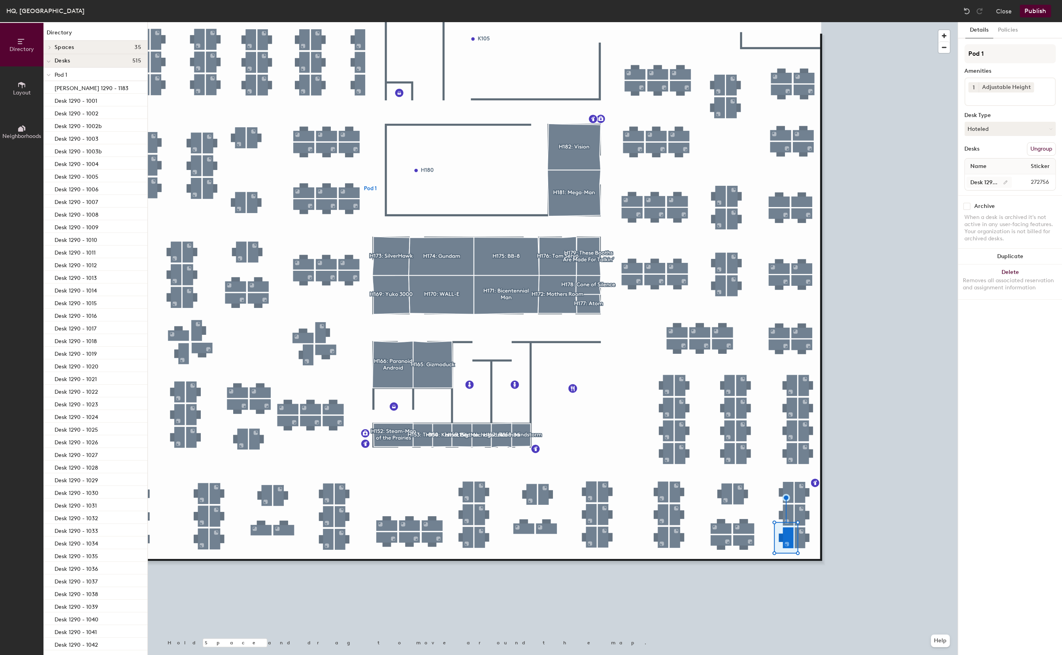
click at [761, 22] on div at bounding box center [553, 22] width 810 height 0
click at [974, 179] on input "Desk 1290 - 1085" at bounding box center [989, 182] width 45 height 11
type input "Desk 1290 - 1087"
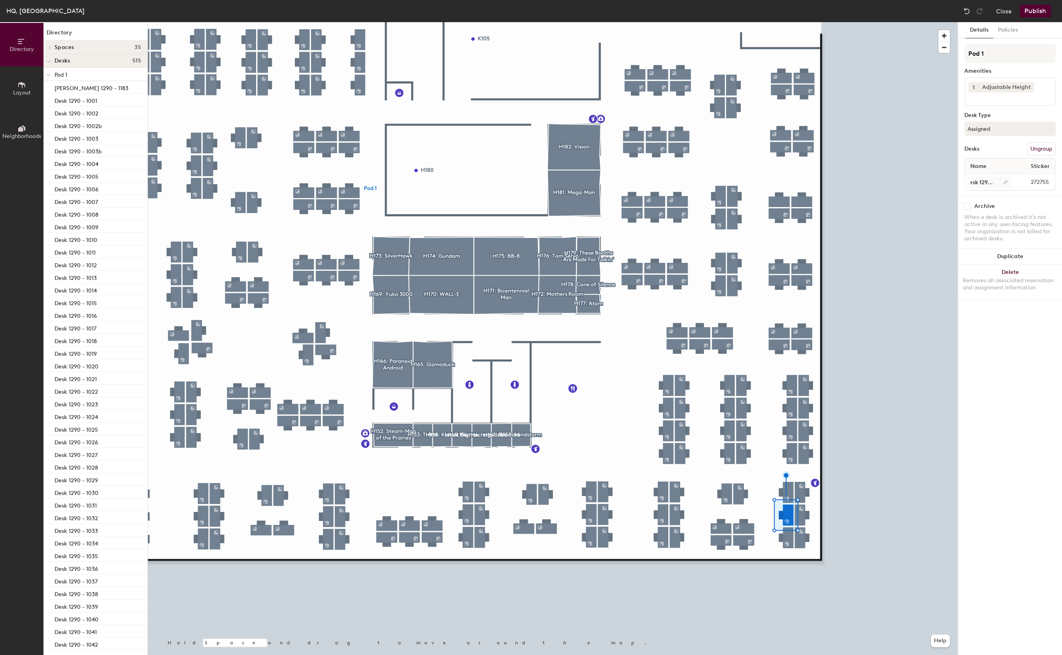
scroll to position [0, 0]
click at [988, 181] on input "Desk 1290 - 1086" at bounding box center [989, 182] width 45 height 11
click at [985, 182] on input "Desk 1290 - 1086" at bounding box center [989, 182] width 45 height 11
type input "Desk 1290 - 1088"
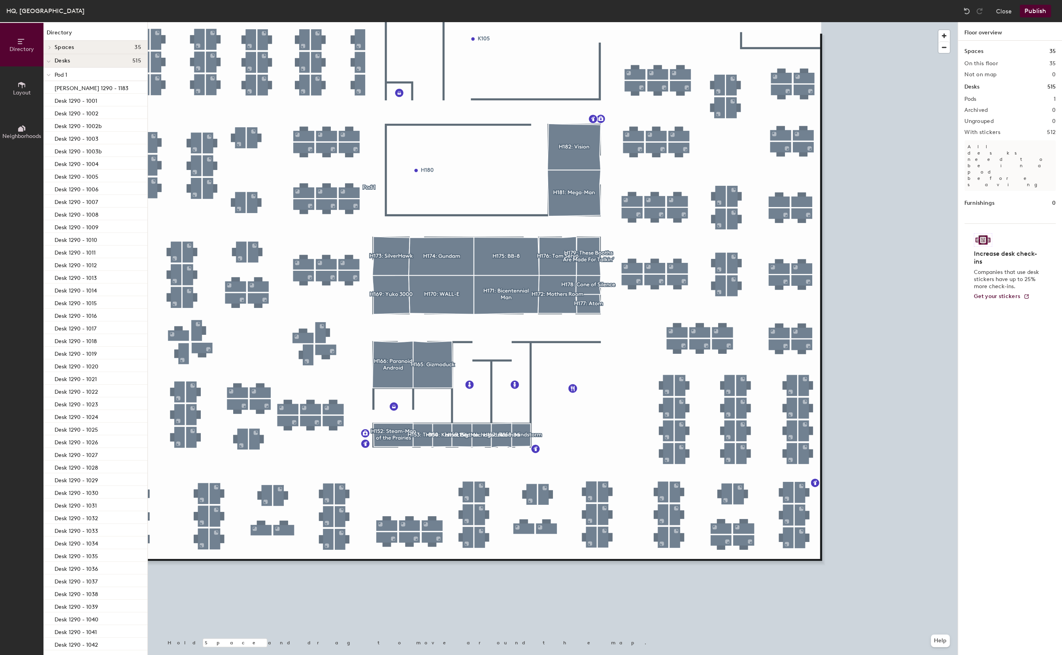
click at [1034, 10] on button "Publish" at bounding box center [1035, 11] width 31 height 13
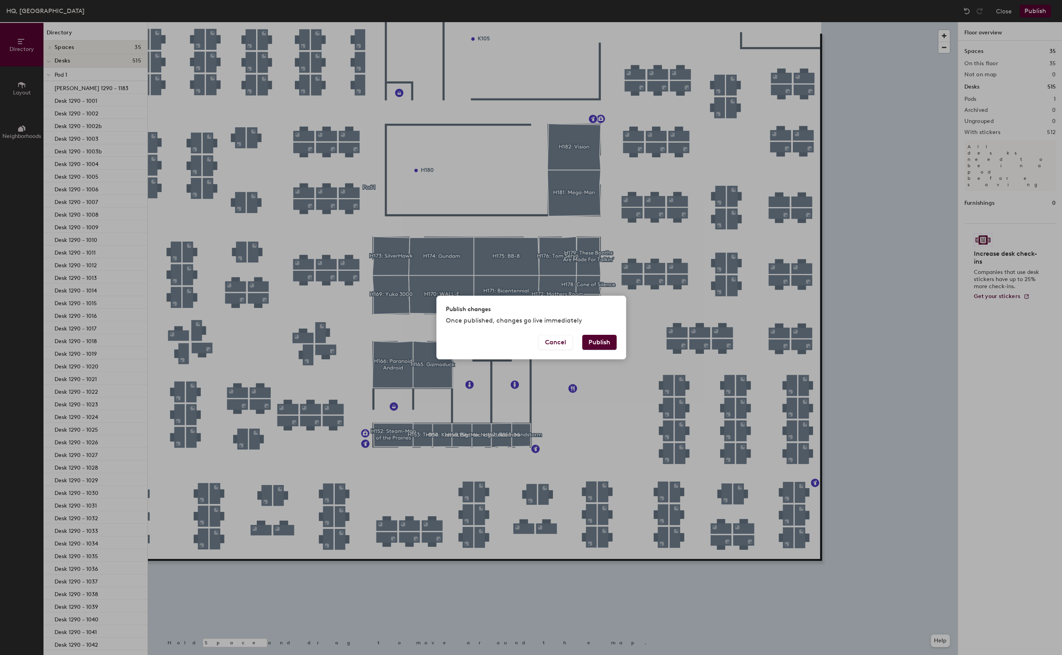
click at [610, 340] on button "Publish" at bounding box center [599, 342] width 34 height 15
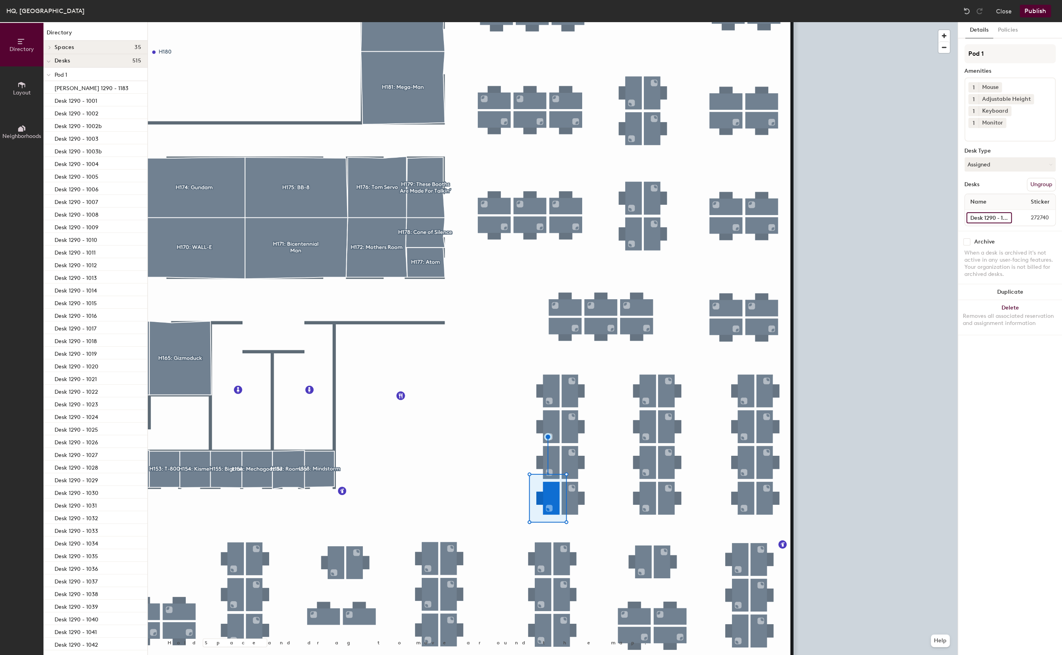
click at [979, 212] on input "Desk 1290 - 1064" at bounding box center [989, 217] width 45 height 11
click at [978, 212] on input "Desk 1290 - 1064" at bounding box center [989, 217] width 45 height 11
click at [977, 212] on input "Desk 1290 - 1064" at bounding box center [989, 217] width 45 height 11
type input "Desk 1290 - 1059"
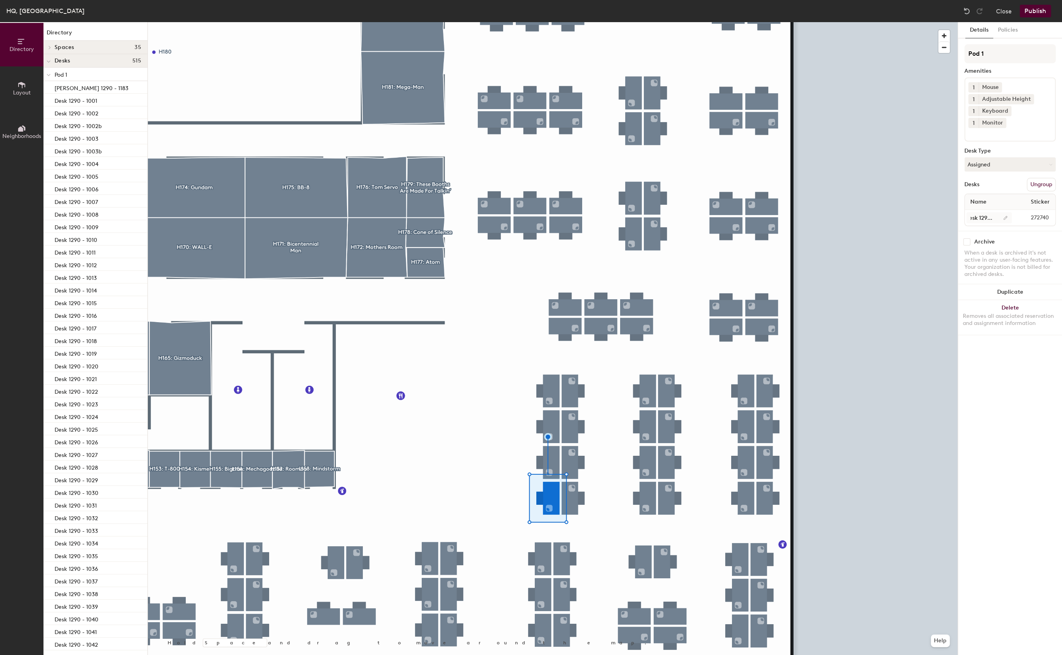
scroll to position [0, 0]
click at [977, 212] on input "Desk 1290 - 1063" at bounding box center [990, 217] width 47 height 11
click at [975, 212] on input "Desk 1290 - 1063" at bounding box center [990, 217] width 47 height 11
click at [973, 212] on input "Desk 1290 - 1063" at bounding box center [990, 217] width 47 height 11
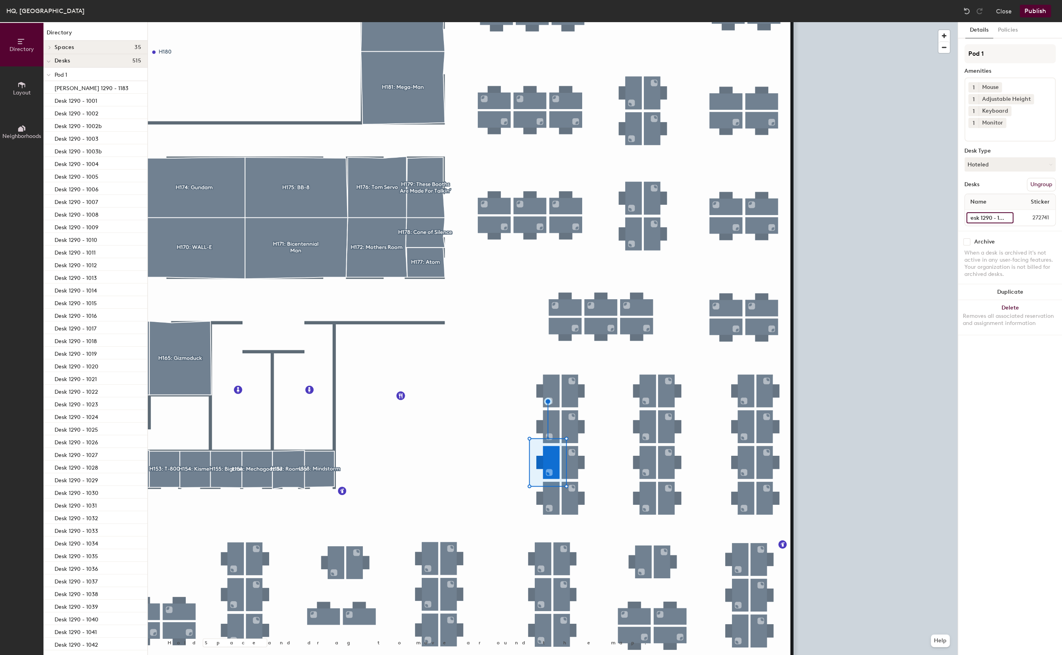
type input "Desk 1290 - 1060"
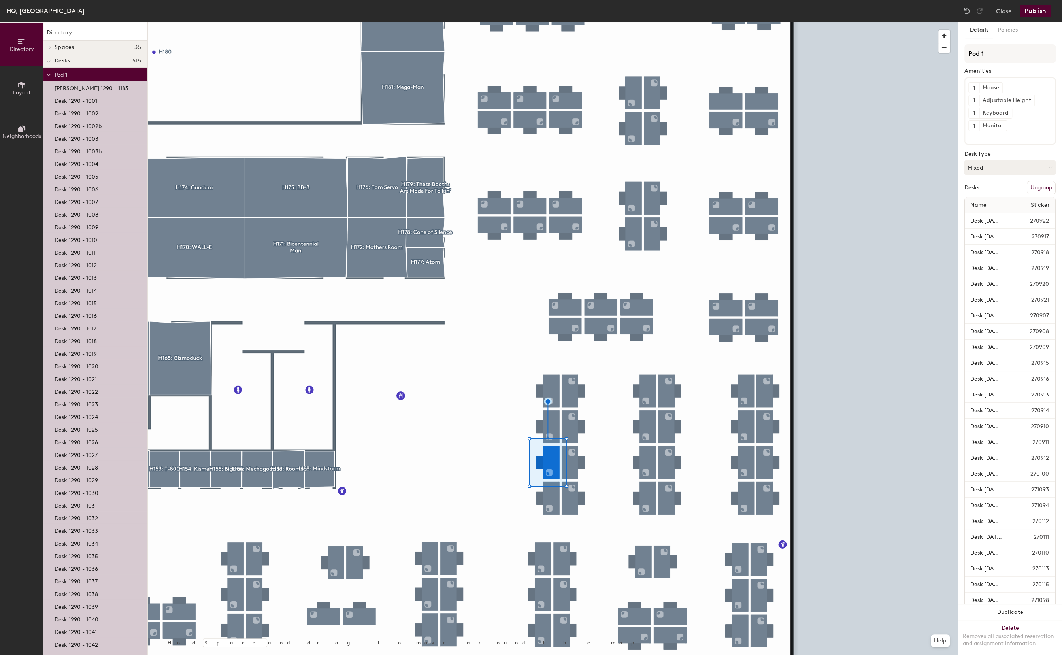
scroll to position [0, 0]
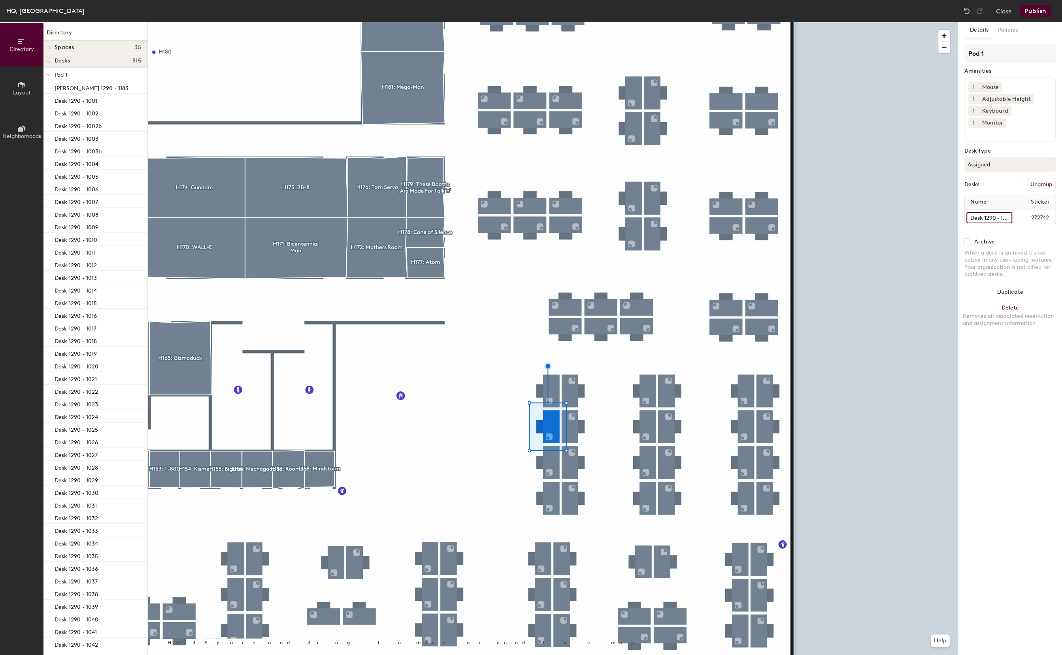
click at [985, 212] on input "Desk 1290 - 1062" at bounding box center [990, 217] width 46 height 11
click at [987, 212] on input "Desk 1290 - 1062" at bounding box center [990, 217] width 46 height 11
type input "Desk 1290 - 1061"
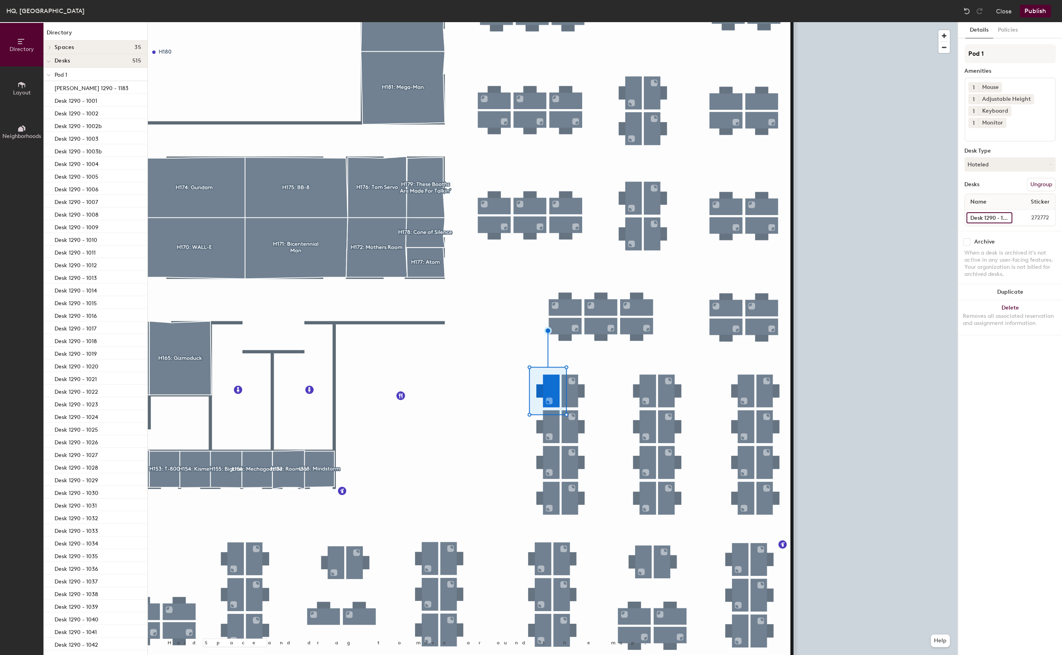
click at [983, 212] on input "Desk 1290 - 1061" at bounding box center [990, 217] width 46 height 11
click at [982, 212] on input "Desk 1290 - 1061" at bounding box center [990, 217] width 46 height 11
type input "Desk 1290 - 1062"
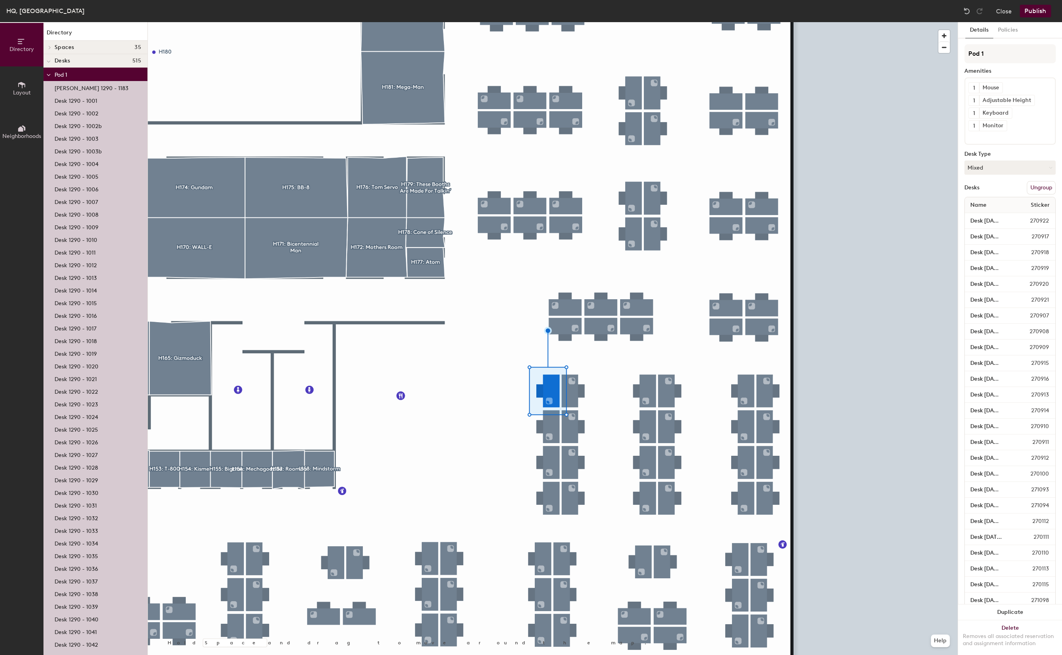
scroll to position [0, 0]
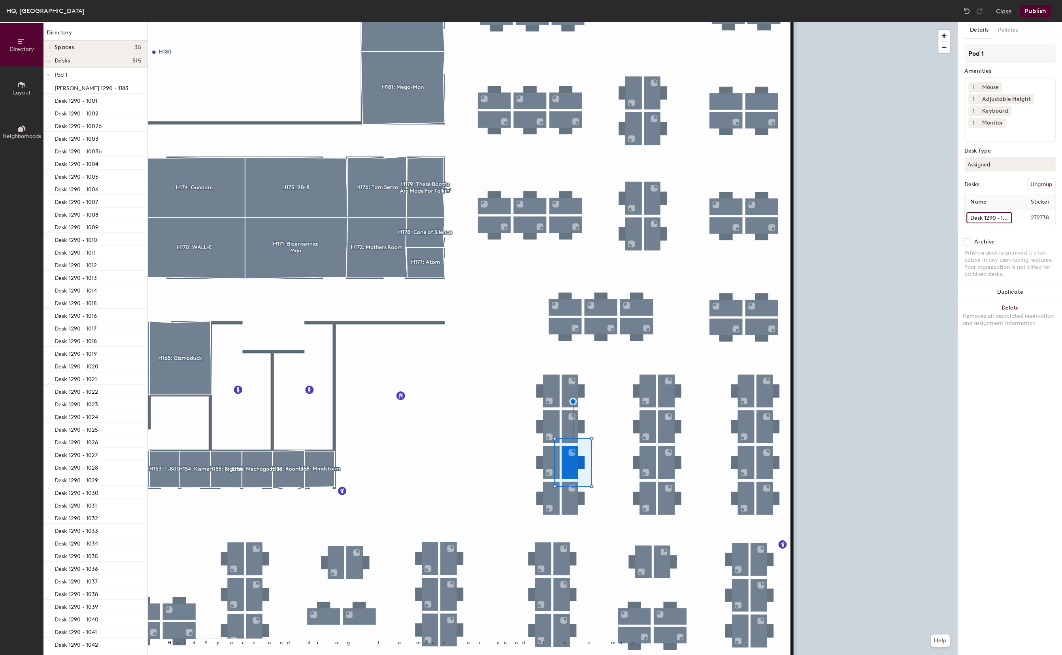
click at [981, 212] on input "Desk 1290 - 1066" at bounding box center [989, 217] width 45 height 11
click at [992, 212] on input "Desk 1290 - 1066" at bounding box center [989, 217] width 45 height 11
type input "Desk 1290 - 1065"
click at [987, 212] on input "Desk 1290 - 1065" at bounding box center [989, 217] width 45 height 11
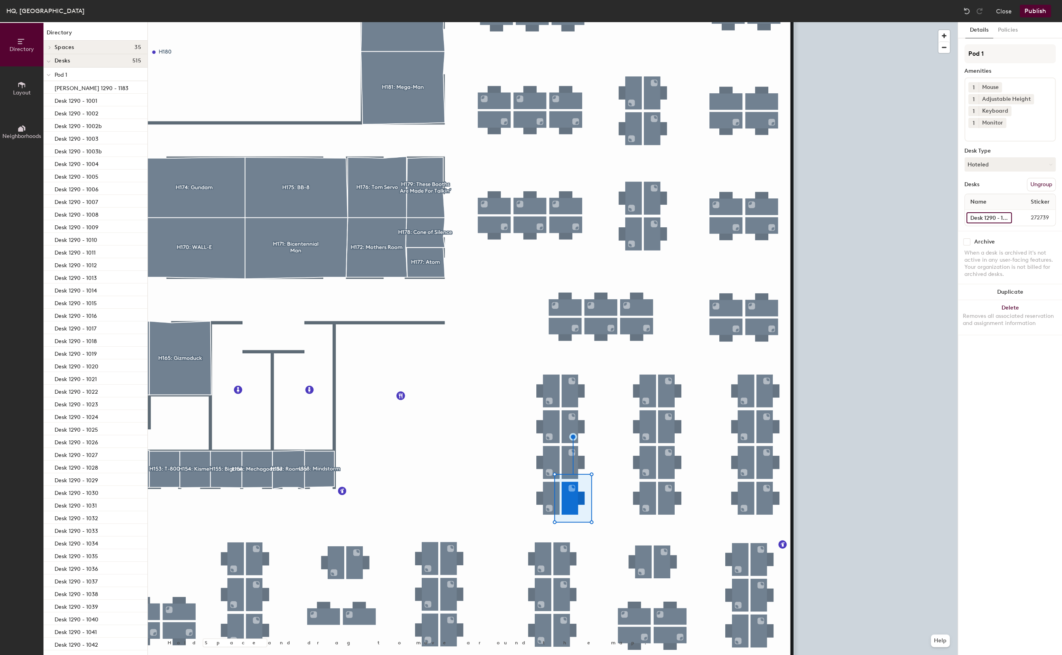
click at [985, 212] on input "Desk 1290 - 1065" at bounding box center [989, 217] width 45 height 11
type input "Desk 1290 - 1066"
click at [649, 22] on div at bounding box center [553, 22] width 810 height 0
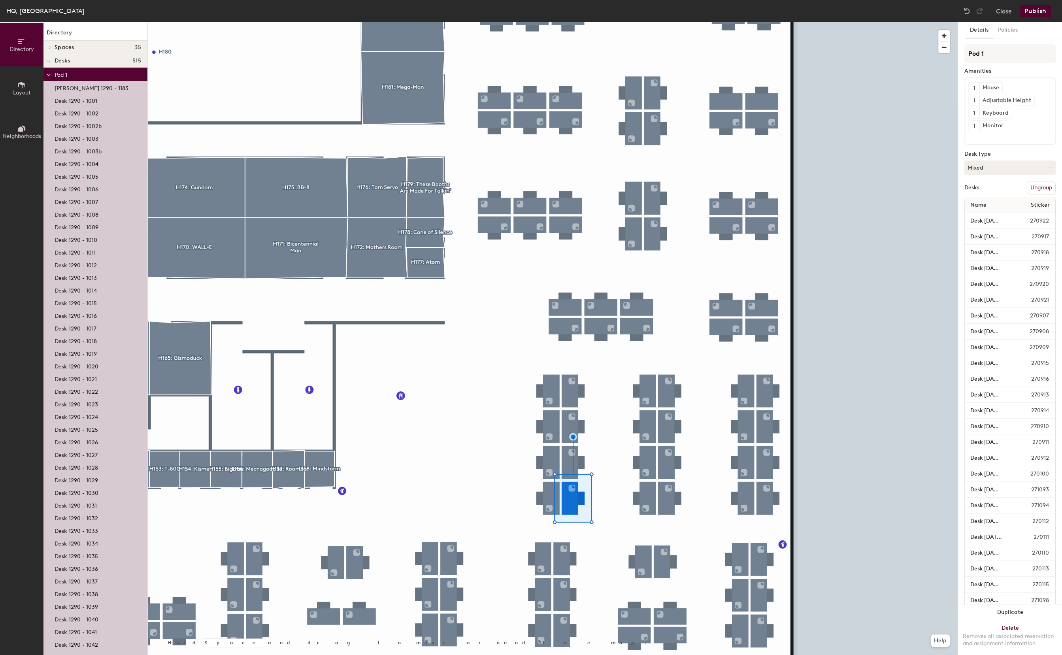
scroll to position [0, 0]
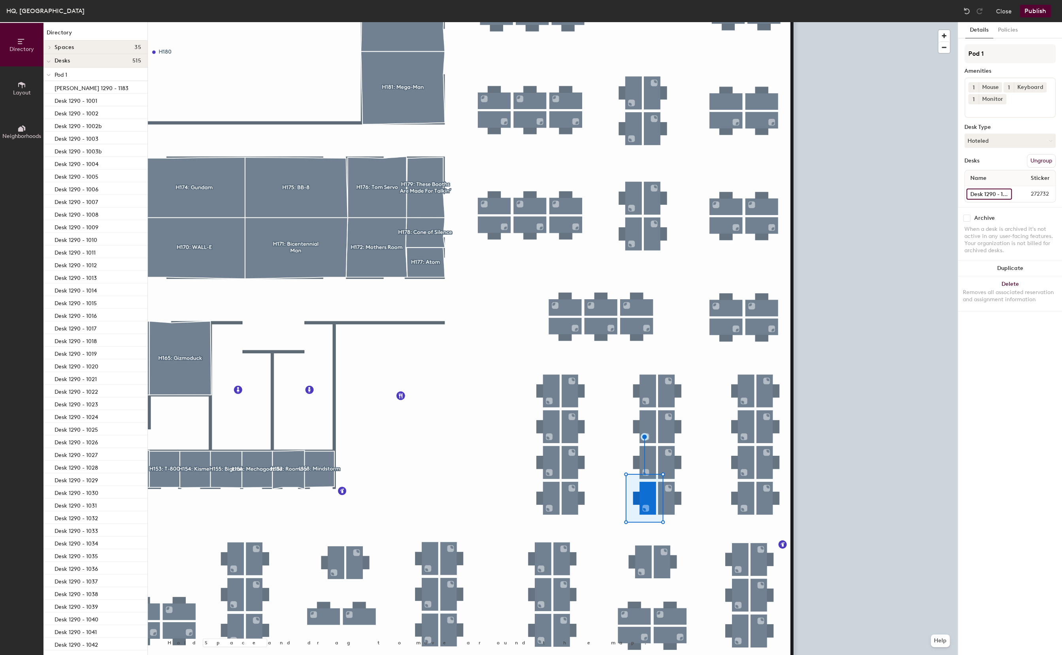
click at [975, 191] on input "Desk 1290 - 1071b" at bounding box center [989, 194] width 45 height 11
click at [975, 193] on input "Desk 1290 - 1071b" at bounding box center [989, 194] width 45 height 11
type input "Desk 1290 - 1067"
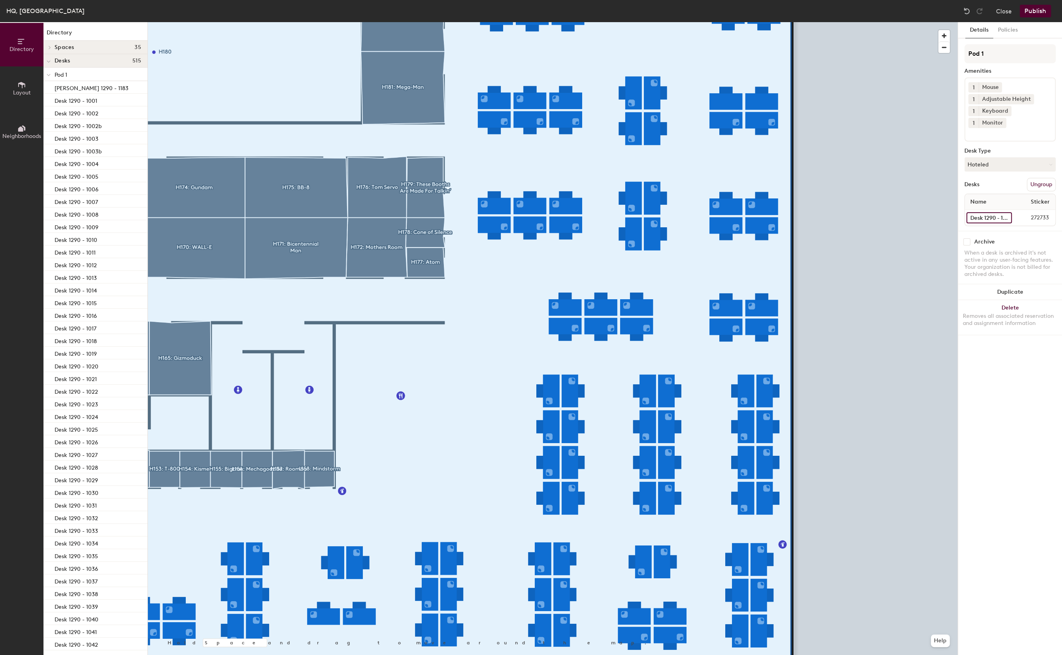
click at [981, 212] on input "Desk 1290 - 1071" at bounding box center [989, 217] width 45 height 11
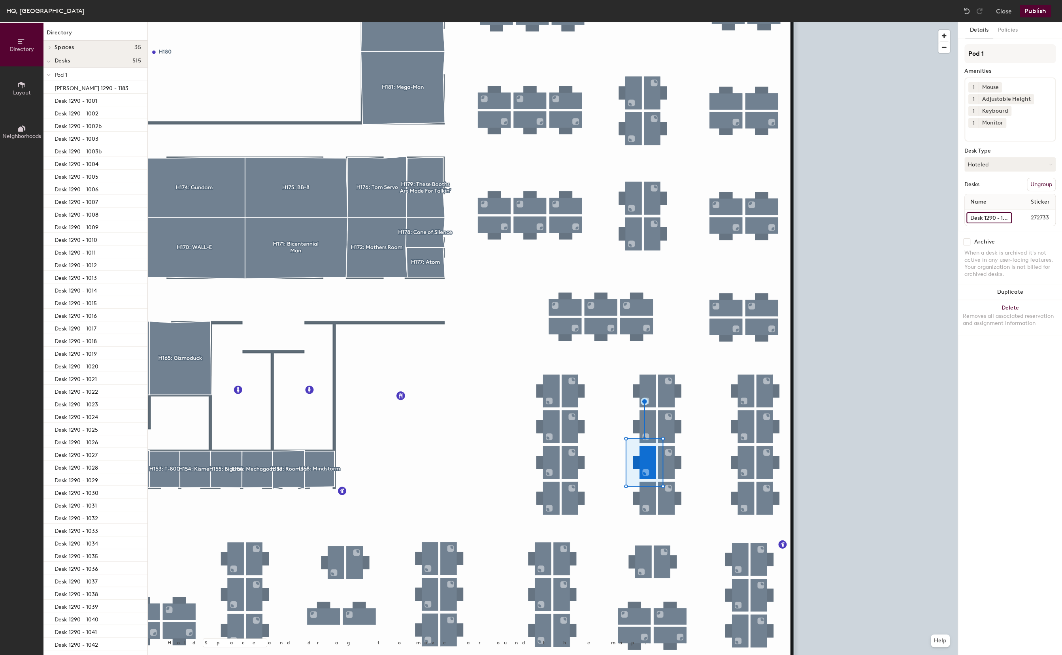
click at [979, 212] on input "Desk 1290 - 1071" at bounding box center [989, 217] width 45 height 11
type input "Desk 1290 - 1068"
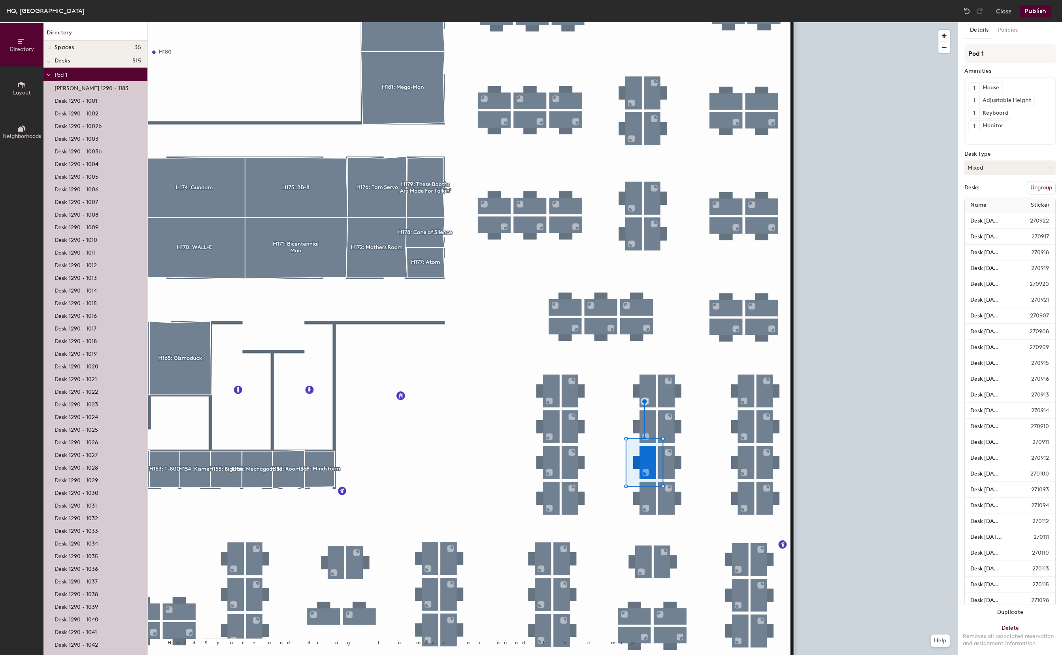
scroll to position [0, 0]
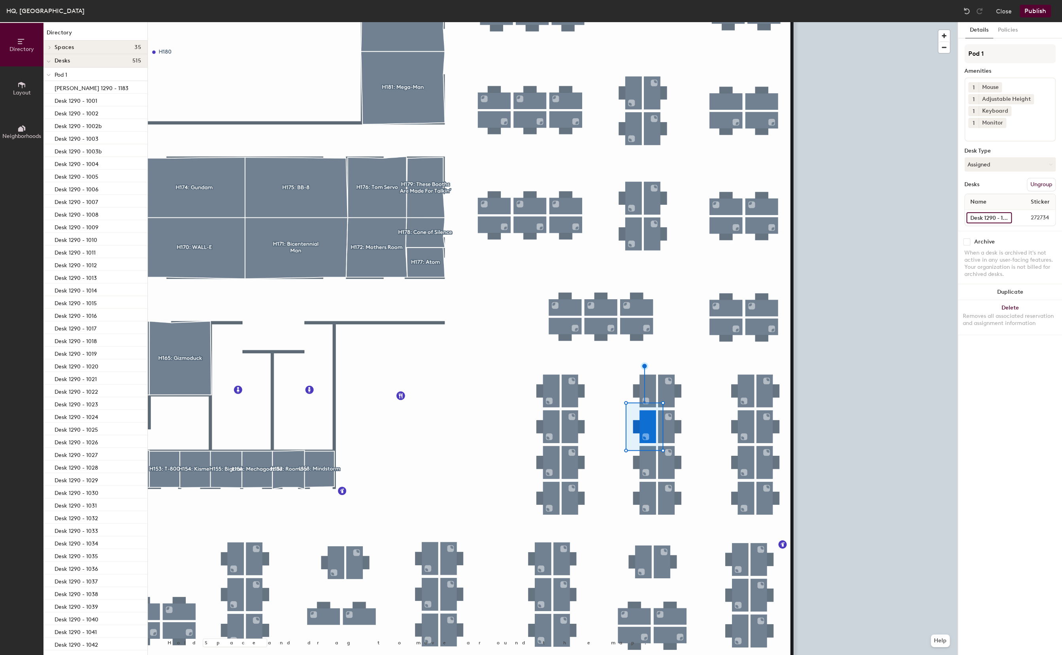
click at [988, 212] on input "Desk 1290 - 1070" at bounding box center [989, 217] width 45 height 11
click at [987, 212] on input "Desk 1290 - 1070" at bounding box center [989, 217] width 45 height 11
type input "Desk 1290 - 1069"
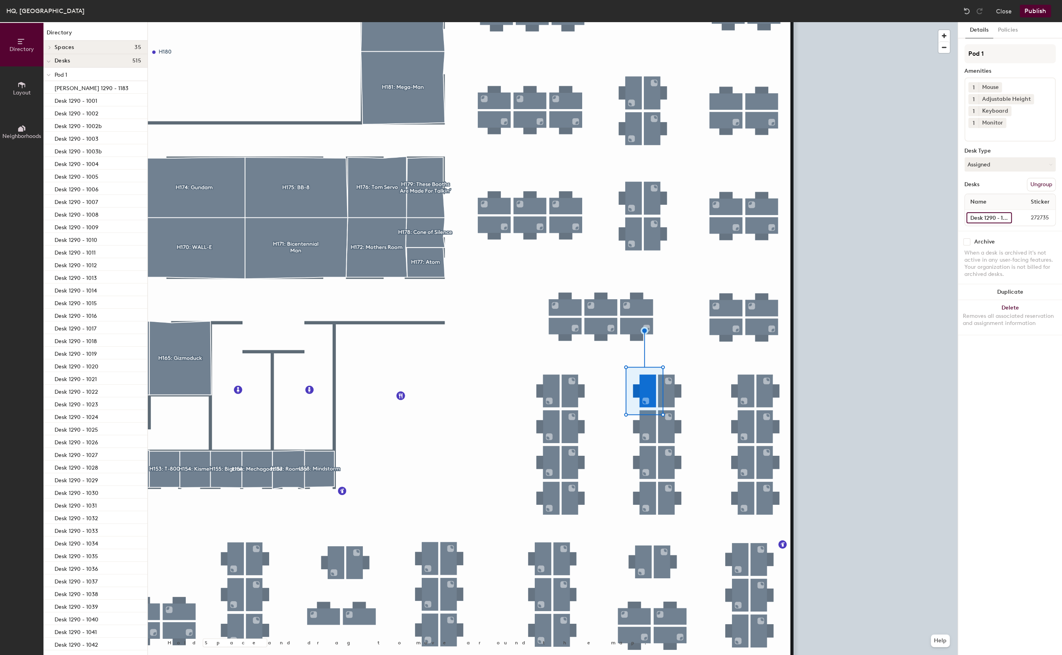
click at [985, 212] on input "Desk 1290 - 1069" at bounding box center [989, 217] width 45 height 11
click at [982, 212] on input "Desk 1290 - 1069" at bounding box center [989, 217] width 45 height 11
type input "Desk 1290 - 1070"
click at [648, 22] on div at bounding box center [553, 22] width 810 height 0
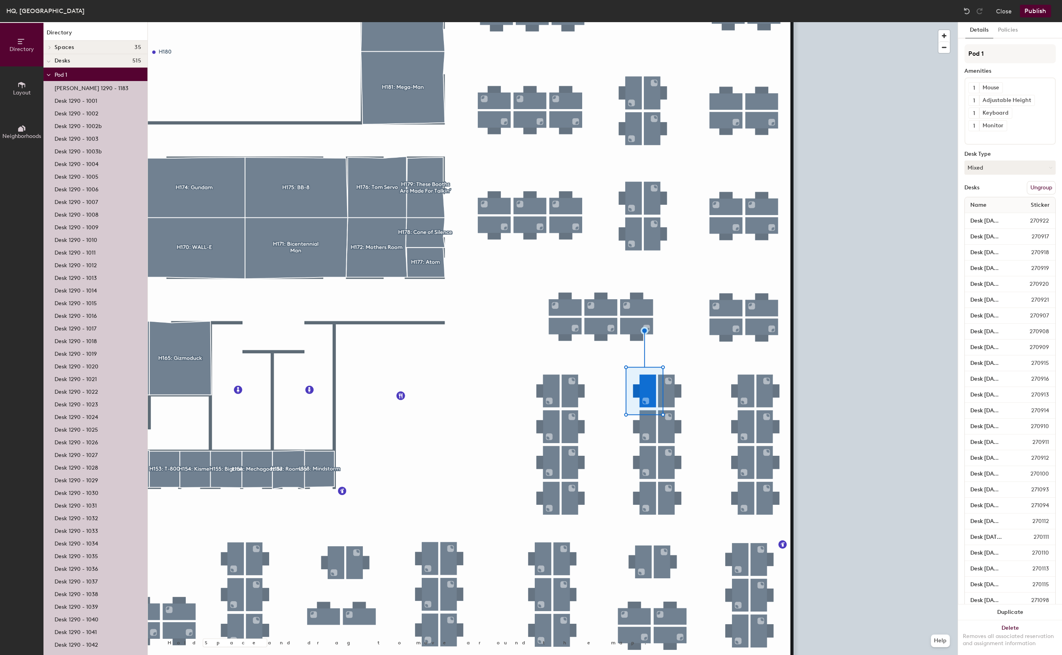
scroll to position [0, 0]
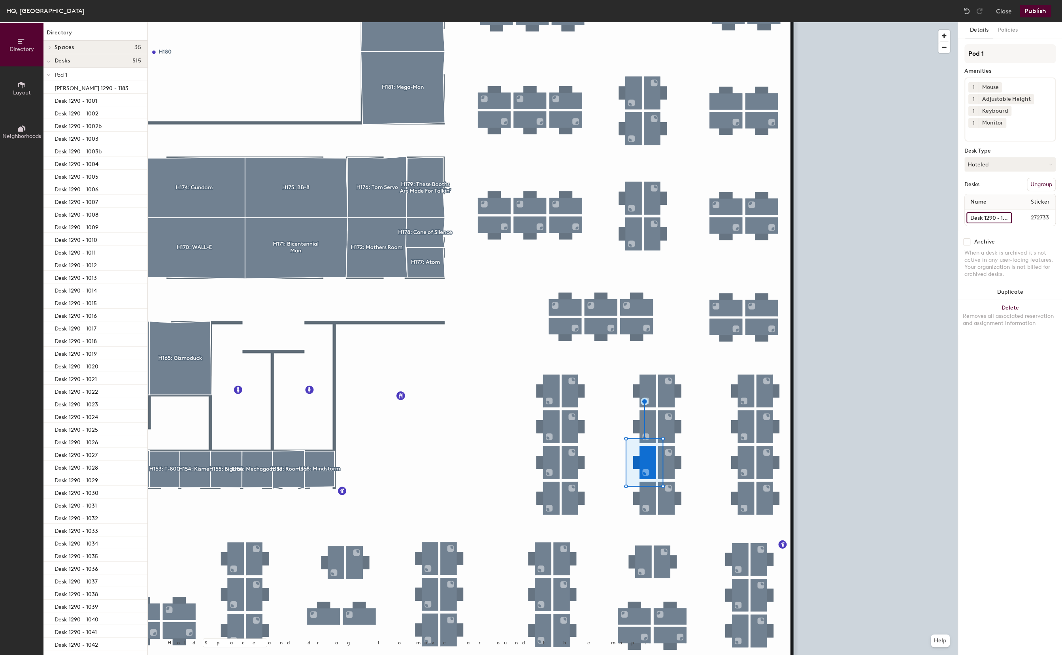
click at [986, 212] on input "Desk 1290 - 1068" at bounding box center [989, 217] width 45 height 11
click at [983, 212] on input "Desk 1290 - 1068" at bounding box center [989, 217] width 45 height 11
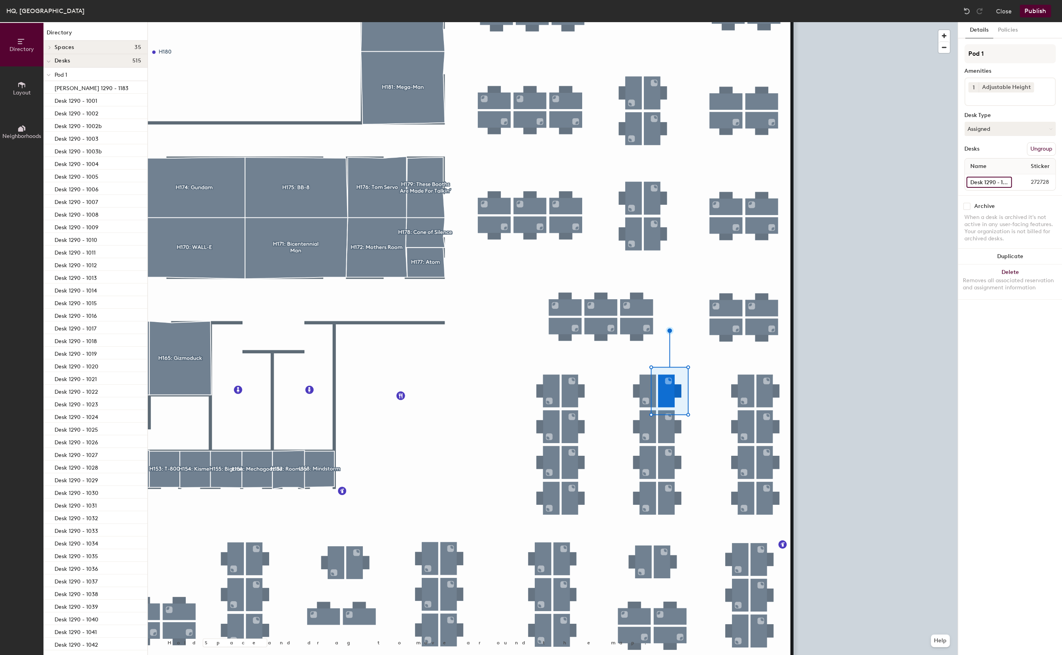
click at [984, 182] on input "Desk 1290 - 1074" at bounding box center [989, 182] width 45 height 11
click at [983, 182] on input "Desk 1290 - 1074" at bounding box center [989, 182] width 45 height 11
click at [987, 176] on div "Desk 1290 - 1074 272728" at bounding box center [1010, 182] width 91 height 16
click at [987, 180] on input "Desk 1290 - 1074" at bounding box center [989, 182] width 45 height 11
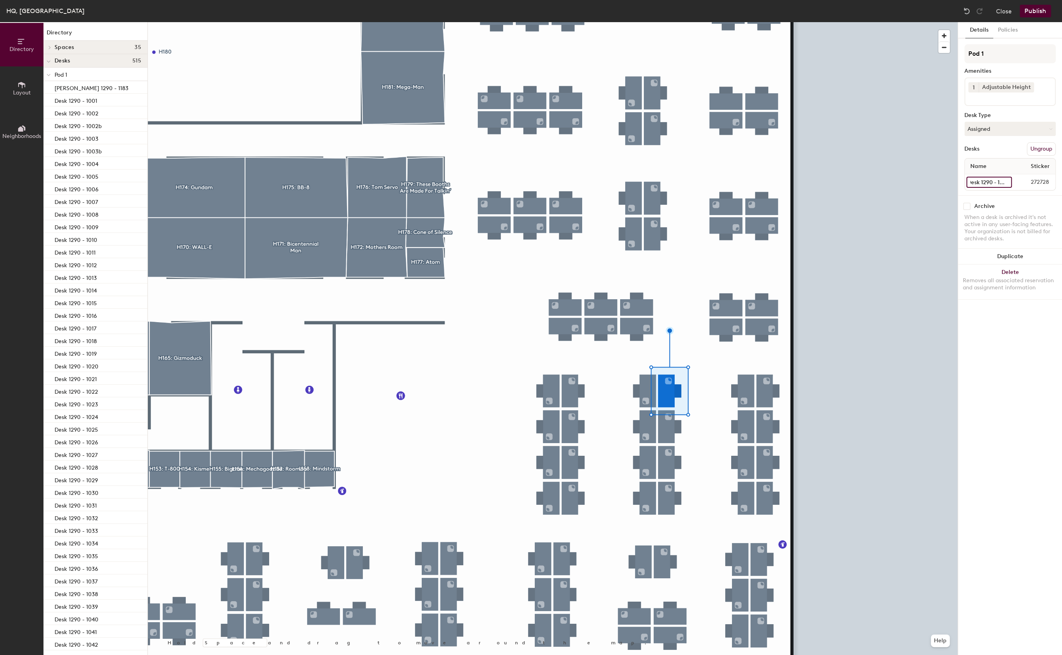
type input "Desk 1290 - 1071"
click at [665, 22] on div at bounding box center [553, 22] width 810 height 0
click at [665, 434] on div at bounding box center [666, 435] width 2 height 2
click at [666, 435] on div at bounding box center [666, 435] width 2 height 2
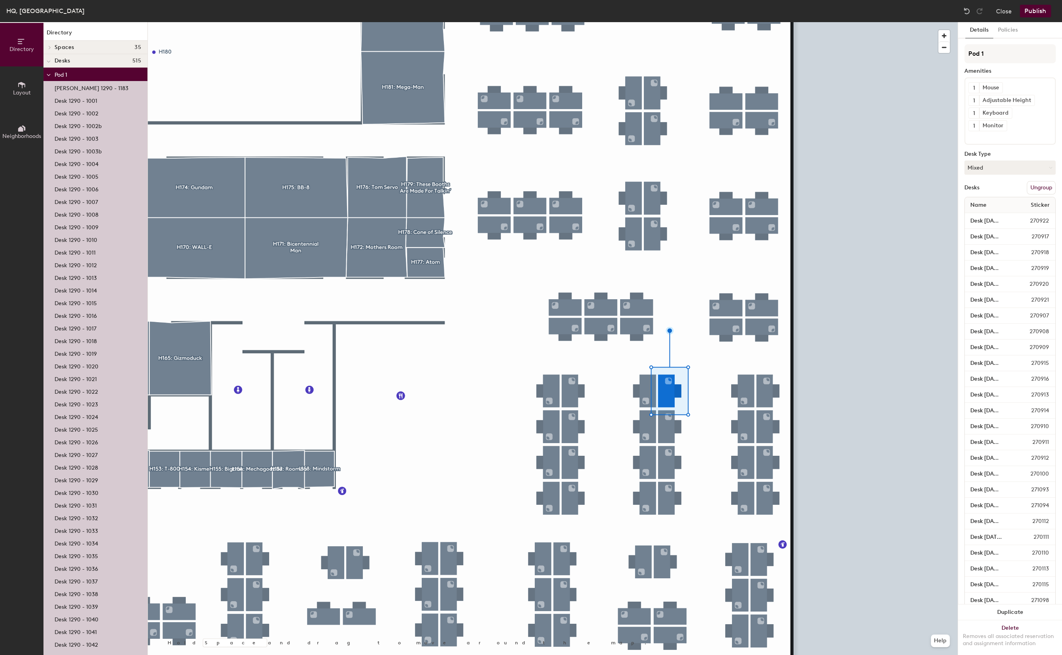
scroll to position [0, 0]
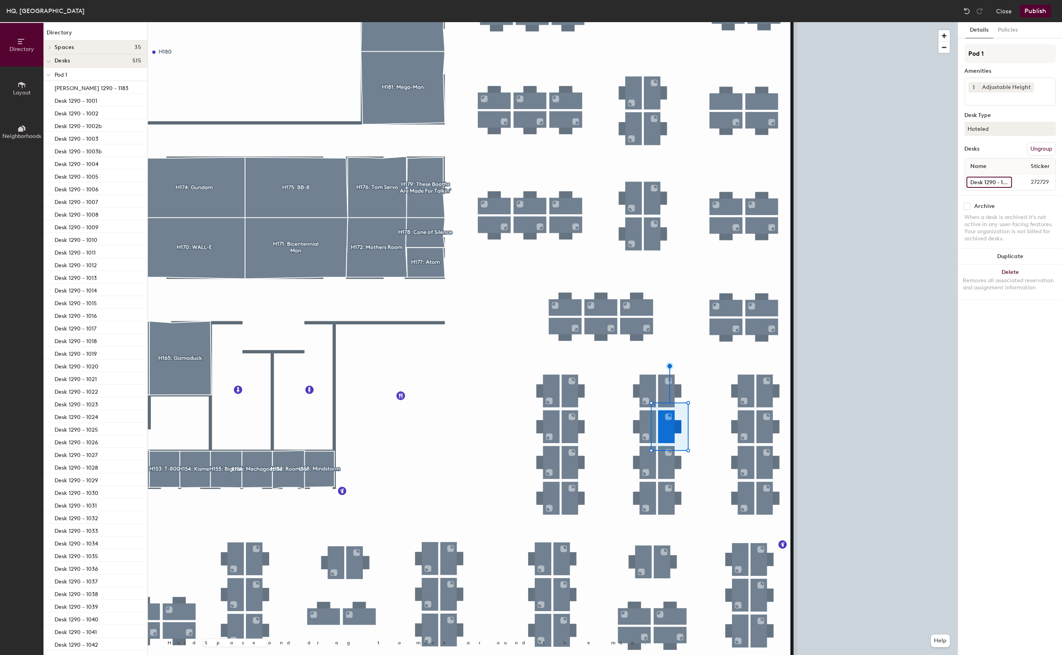
click at [983, 180] on input "Desk 1290 - 1073" at bounding box center [989, 182] width 45 height 11
click at [982, 182] on input "Desk 1290 - 1073" at bounding box center [989, 182] width 45 height 11
click at [979, 182] on input "Desk 1290 - 1073" at bounding box center [989, 182] width 45 height 11
type input "Desk 1290 - 1072"
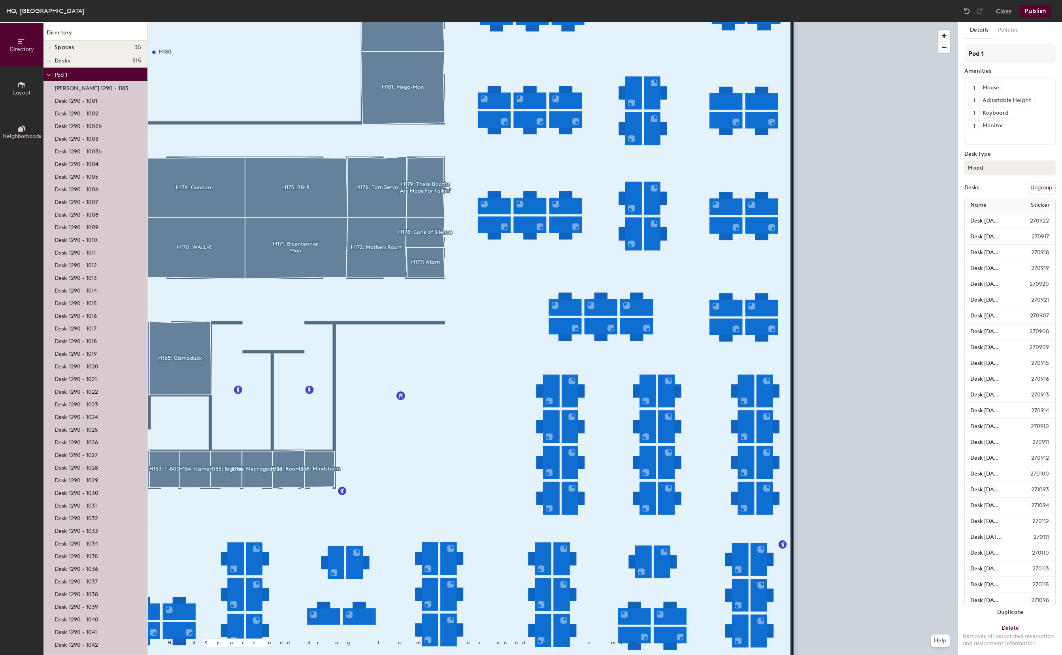
scroll to position [0, 0]
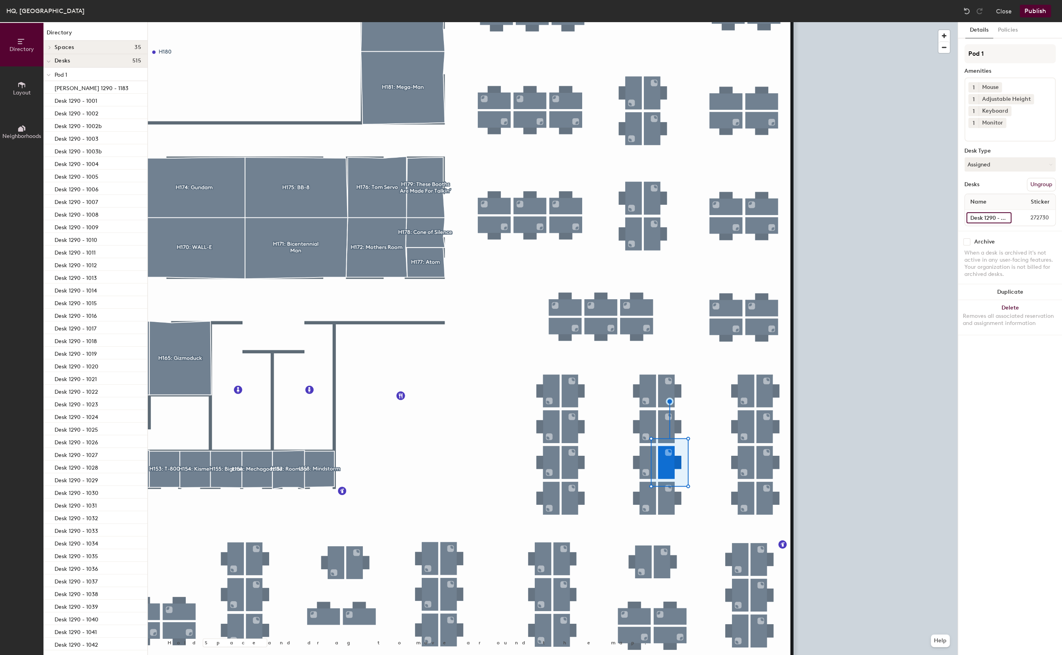
click at [978, 212] on input "Desk 1290 - 1072" at bounding box center [989, 217] width 45 height 11
click at [976, 212] on input "Desk 1290 - 1072" at bounding box center [989, 217] width 45 height 11
type input "Desk 1290 - 1073"
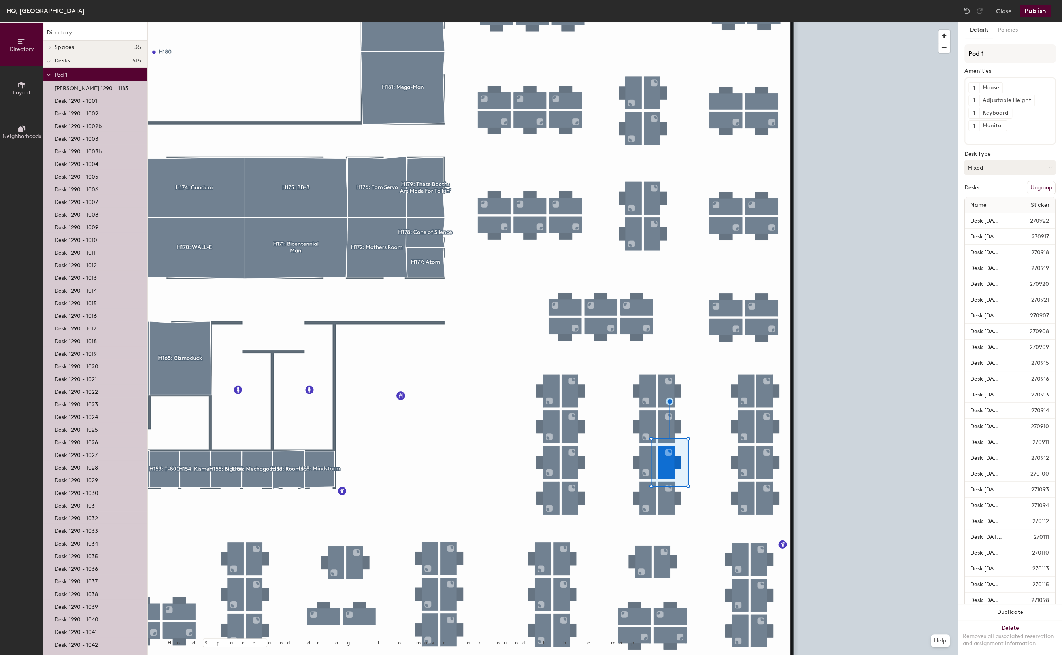
scroll to position [0, 0]
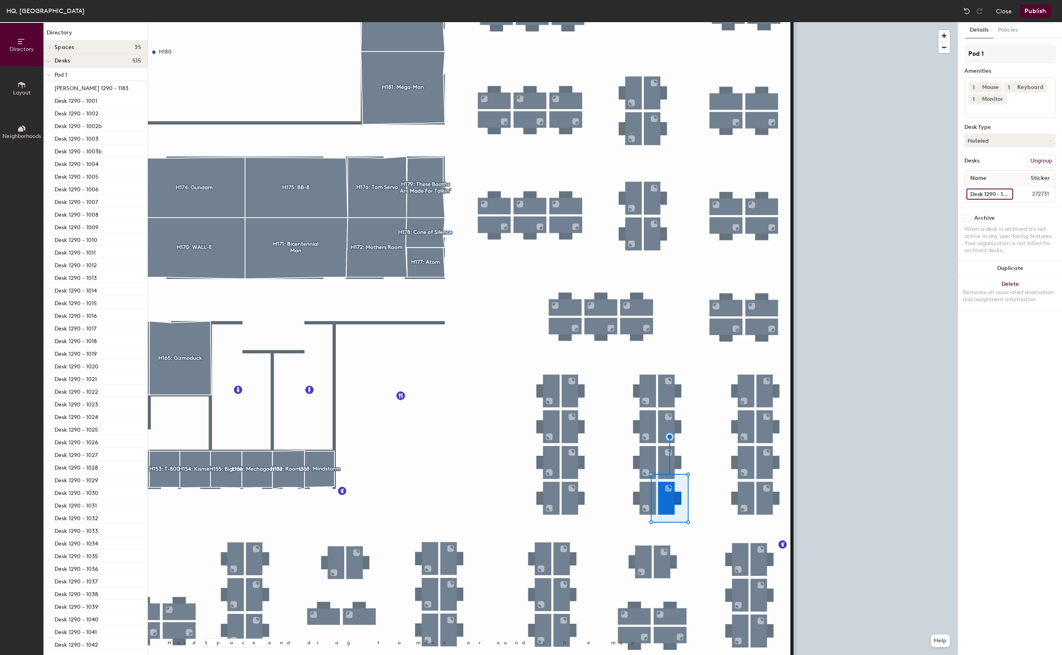
click at [977, 195] on input "Desk 1290 - 1072b" at bounding box center [990, 194] width 47 height 11
type input "Desk 1290 - 1074"
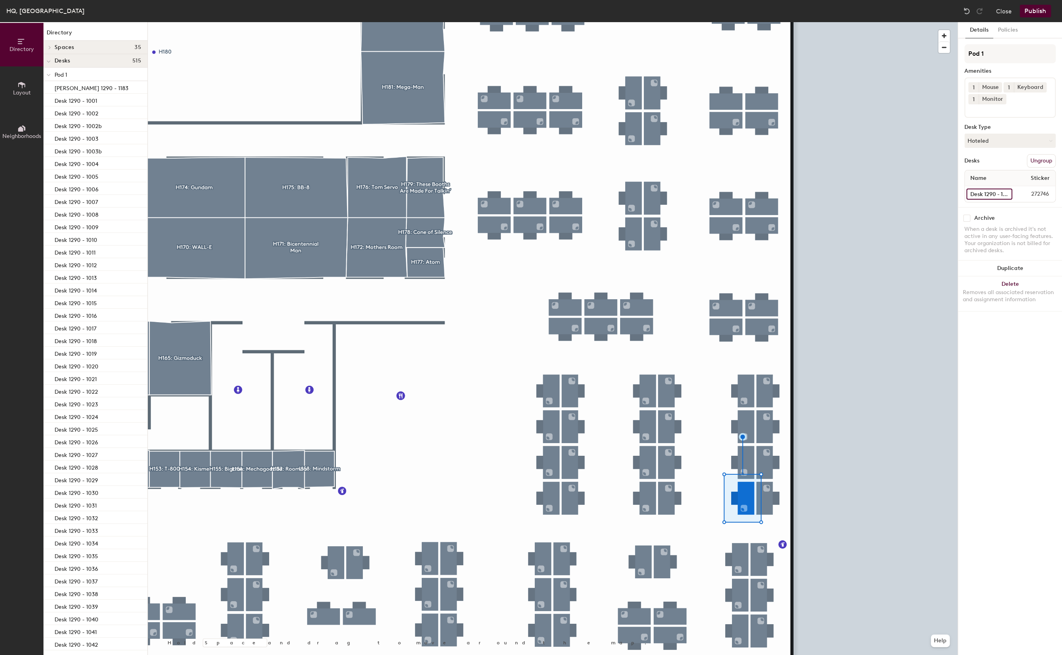
click at [975, 194] on input "Desk 1290 - 1075" at bounding box center [990, 194] width 46 height 11
click at [1033, 9] on button "Publish" at bounding box center [1035, 11] width 31 height 13
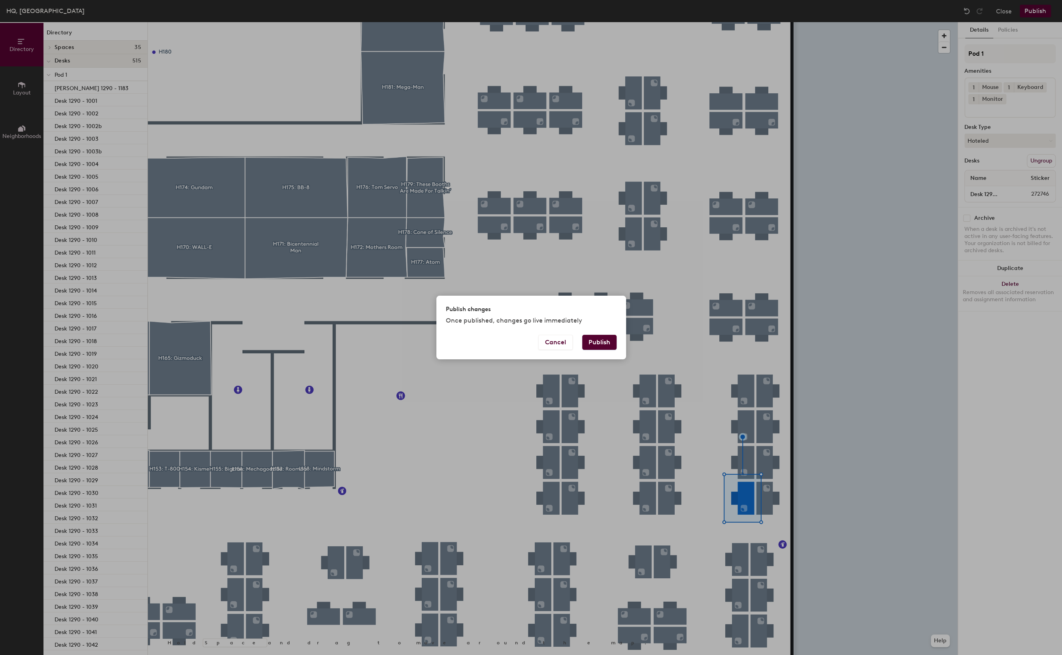
click at [607, 340] on button "Publish" at bounding box center [599, 342] width 34 height 15
